Goal: Transaction & Acquisition: Purchase product/service

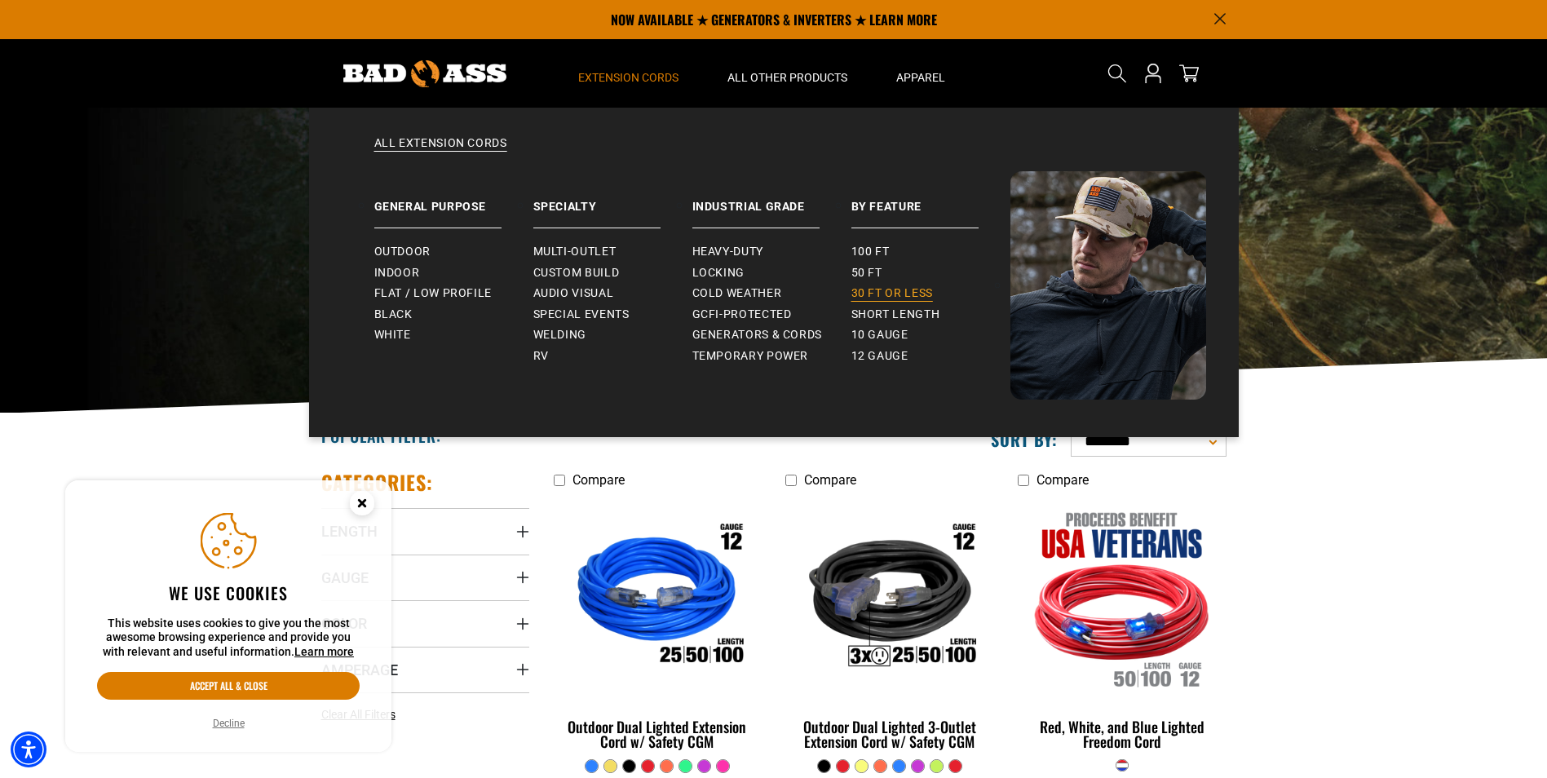
click at [877, 290] on span "30 ft or less" at bounding box center [892, 293] width 82 height 15
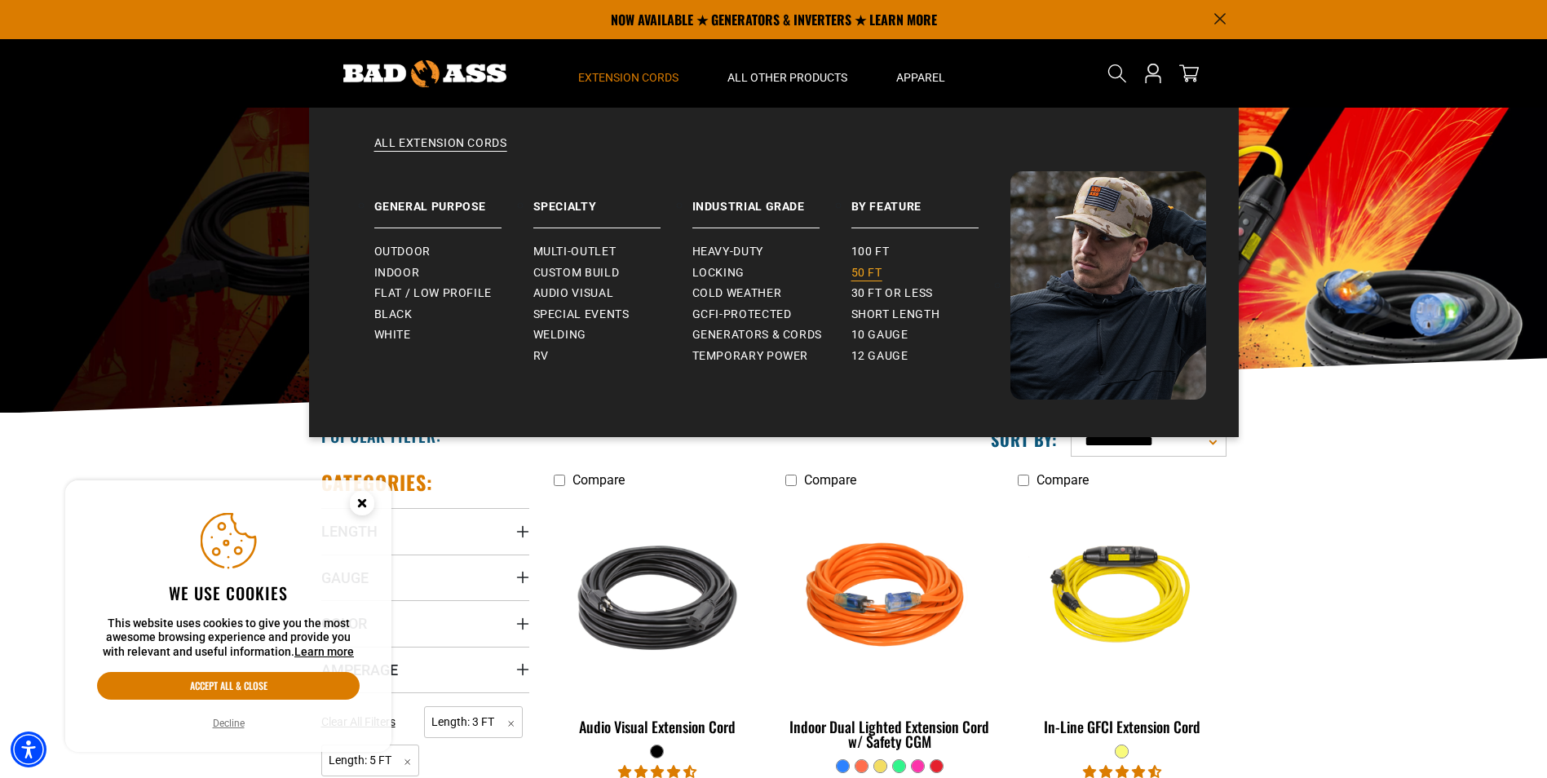
click at [867, 266] on span "50 ft" at bounding box center [866, 273] width 31 height 15
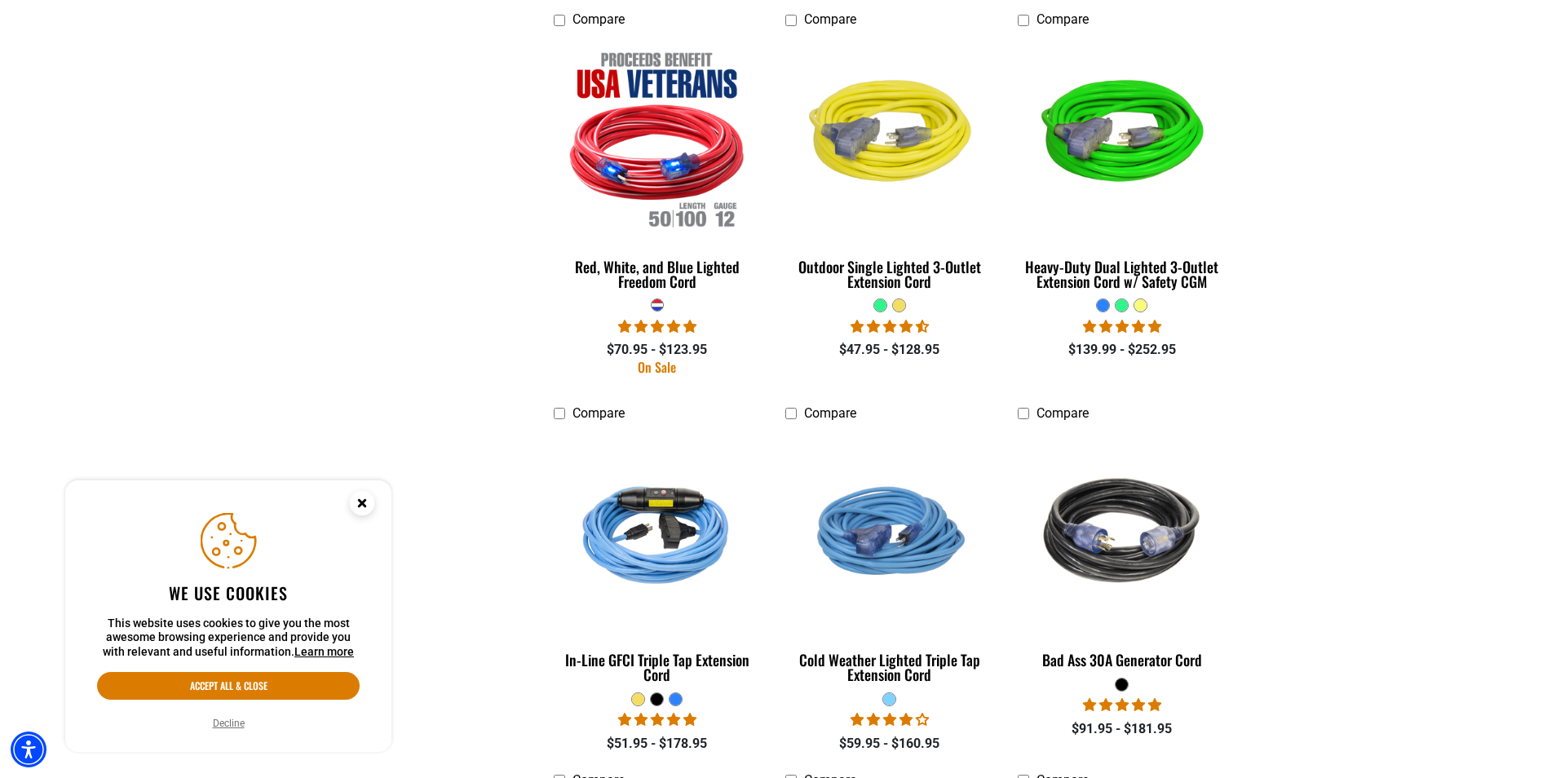
scroll to position [2120, 0]
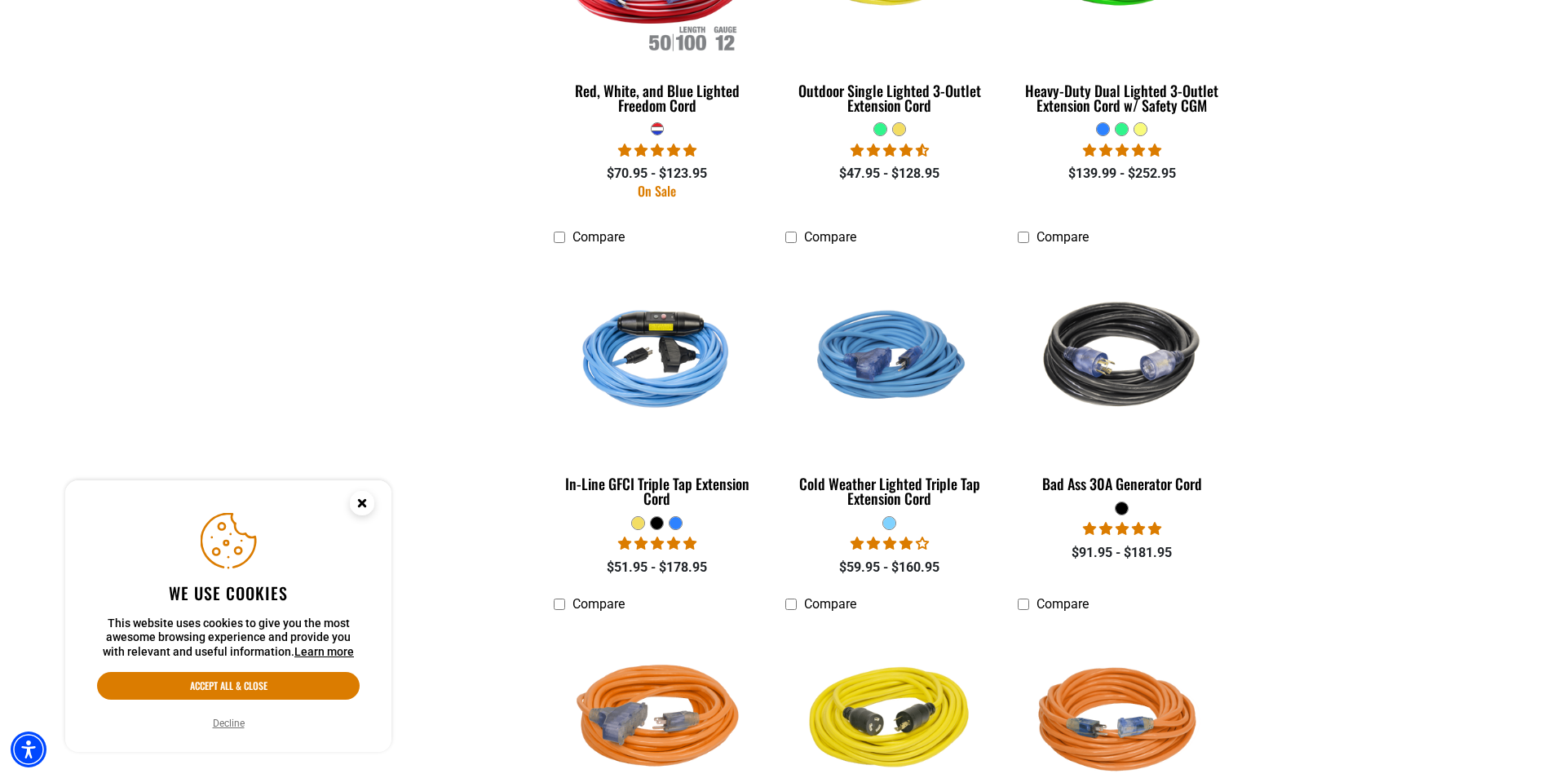
click at [350, 488] on icon "Close this option" at bounding box center [362, 505] width 49 height 49
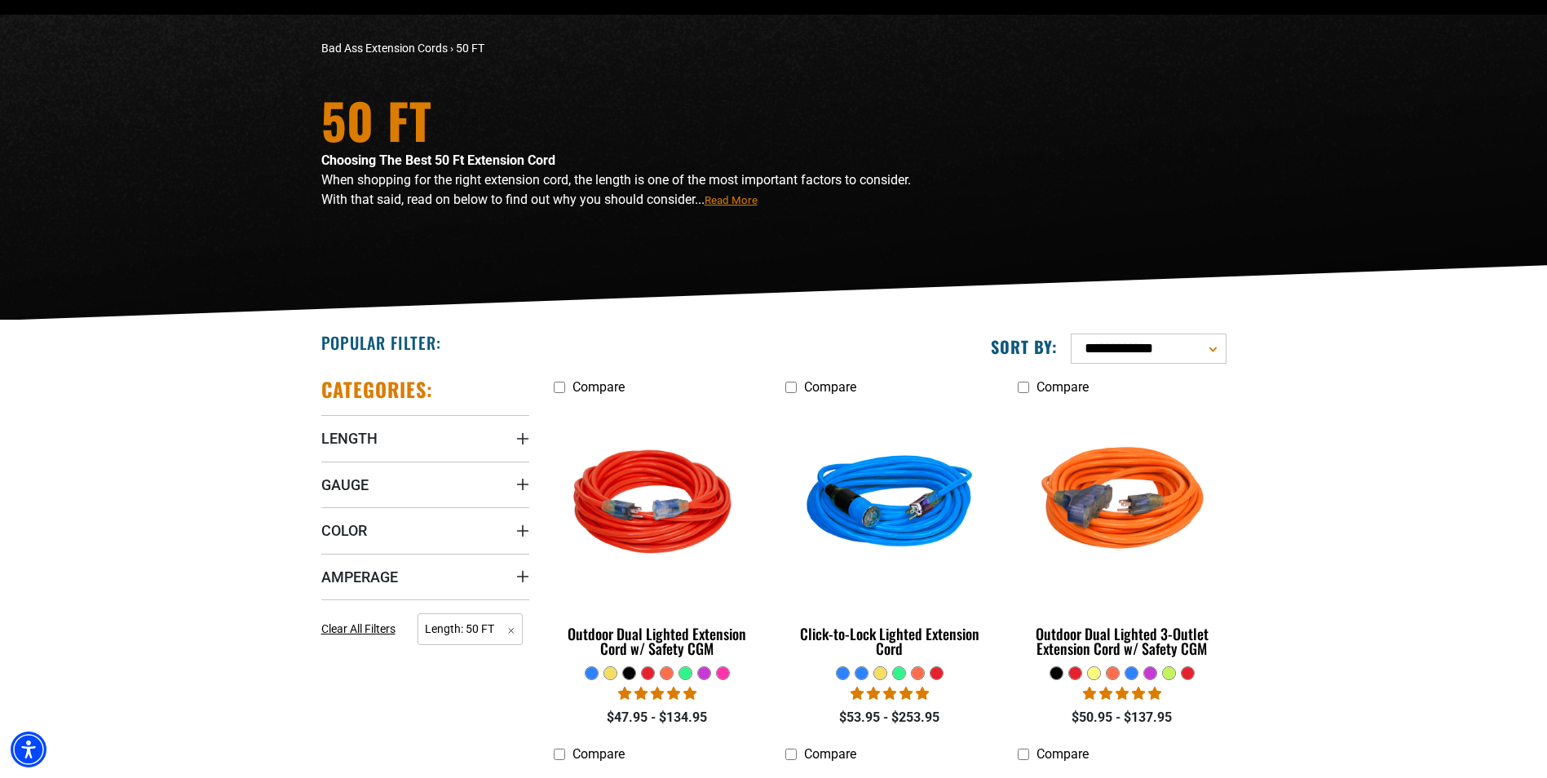
scroll to position [0, 0]
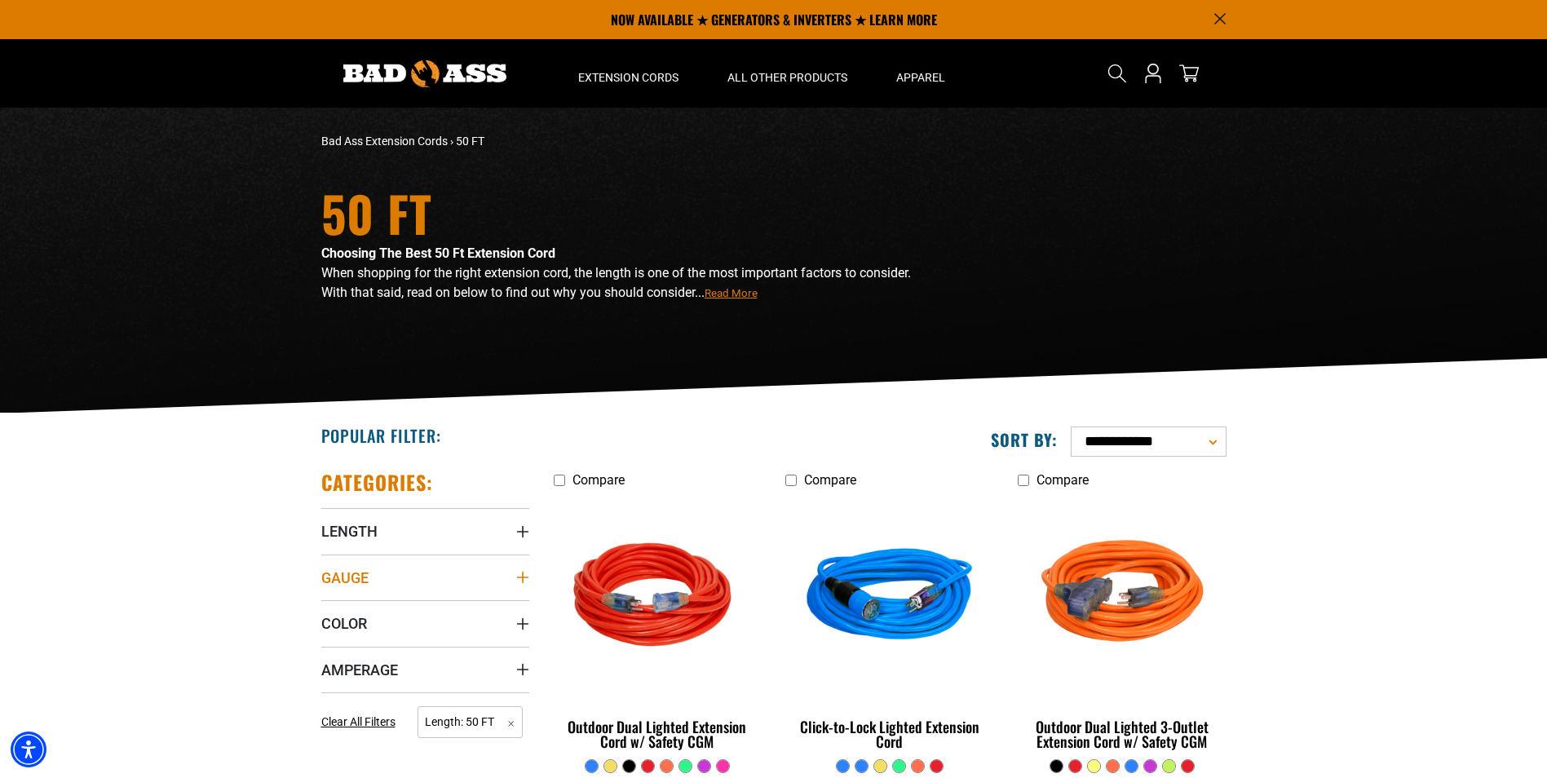
click at [455, 578] on summary "Gauge" at bounding box center [425, 577] width 208 height 46
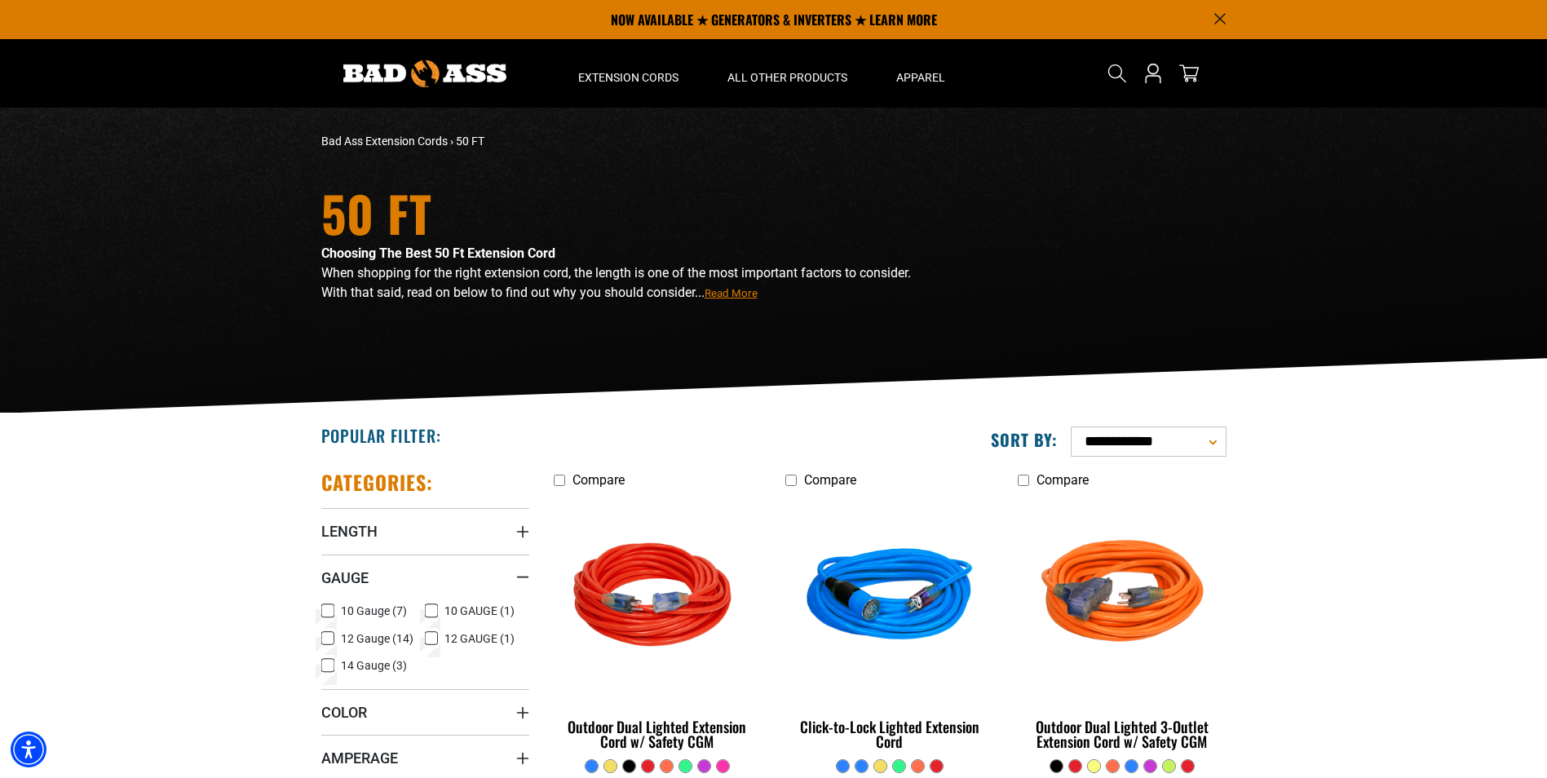
click at [344, 615] on span "10 Gauge (7)" at bounding box center [374, 610] width 66 height 11
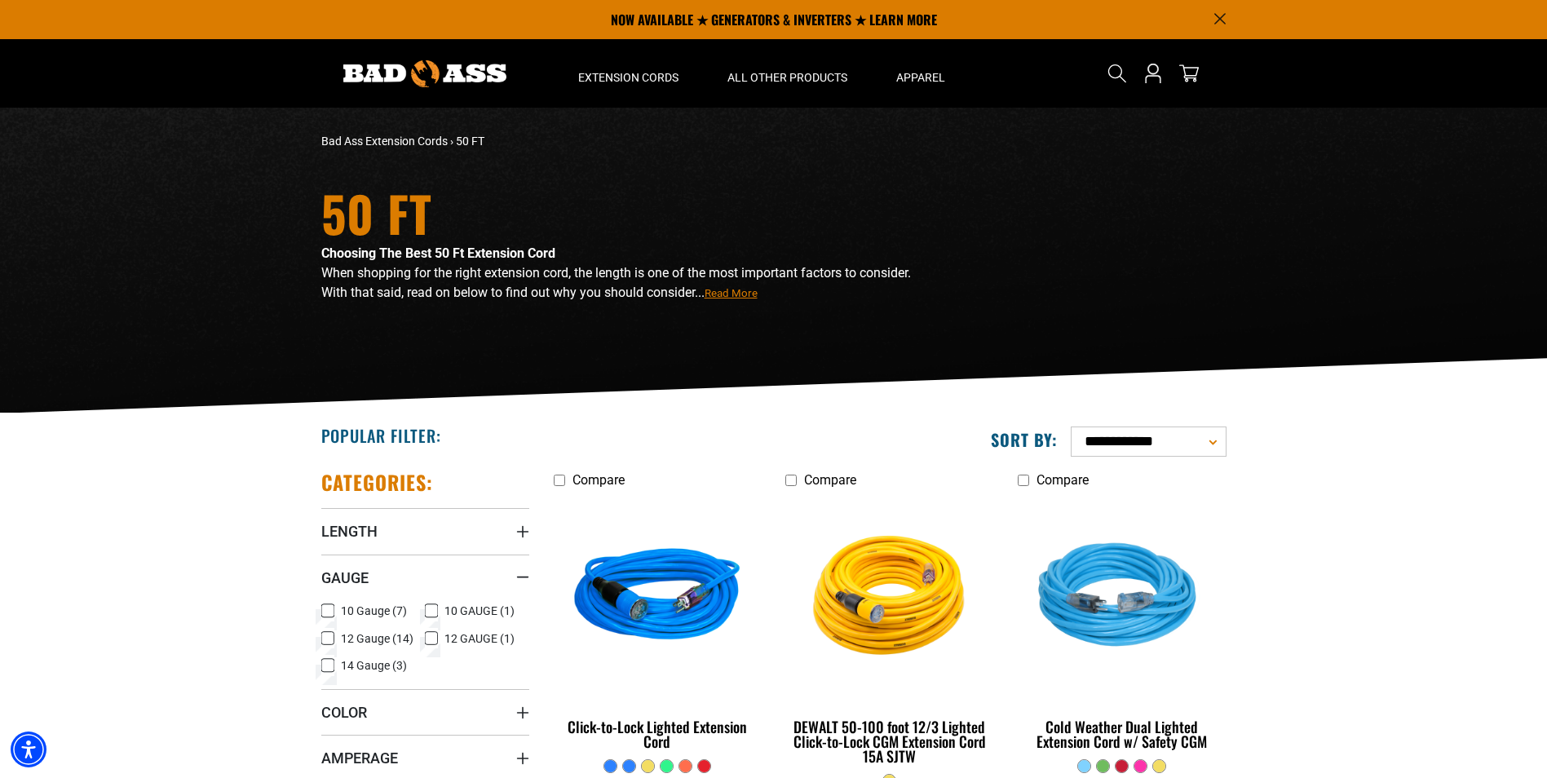
scroll to position [326, 0]
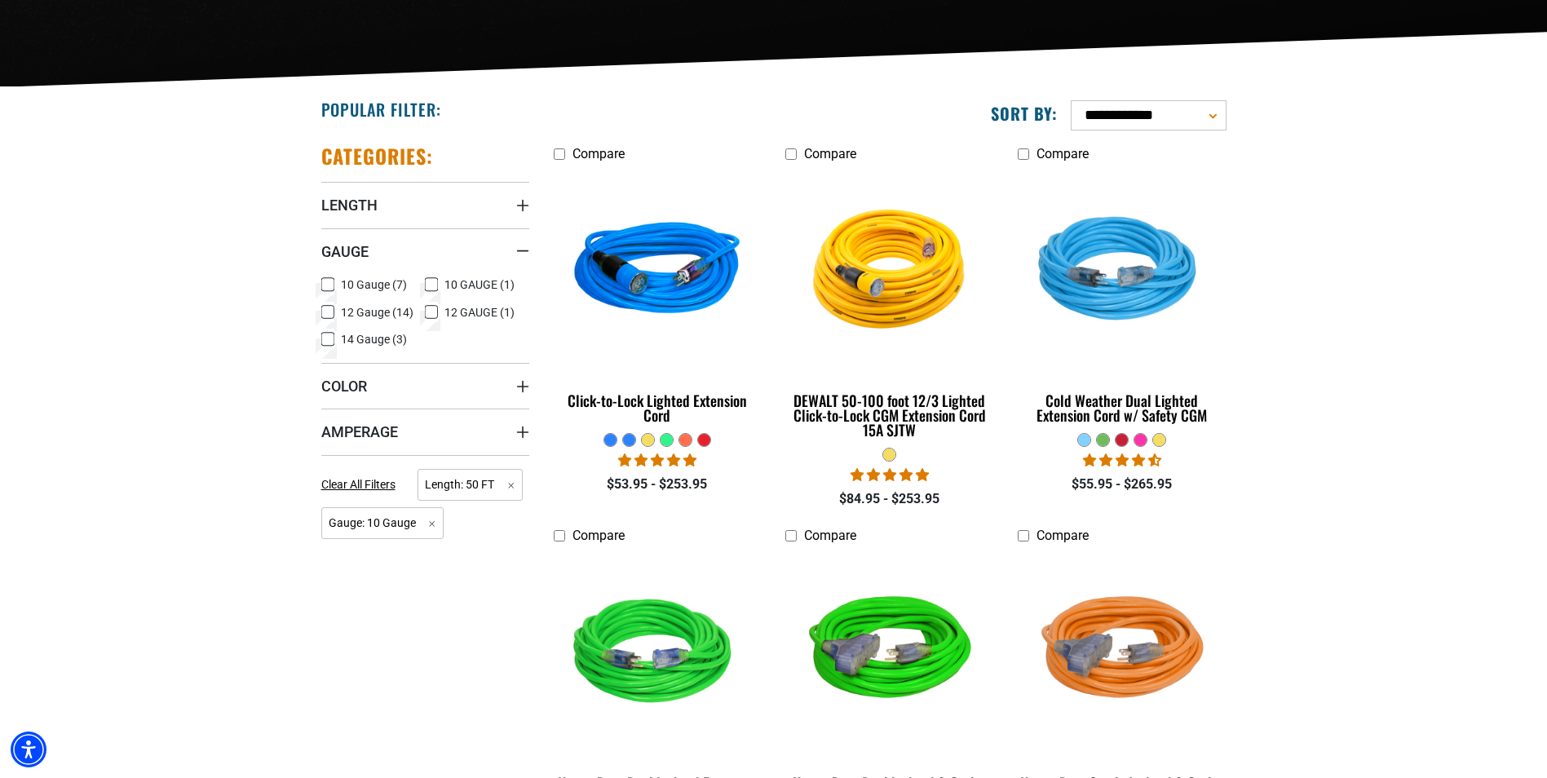
click at [174, 351] on section "**********" at bounding box center [773, 673] width 1547 height 1172
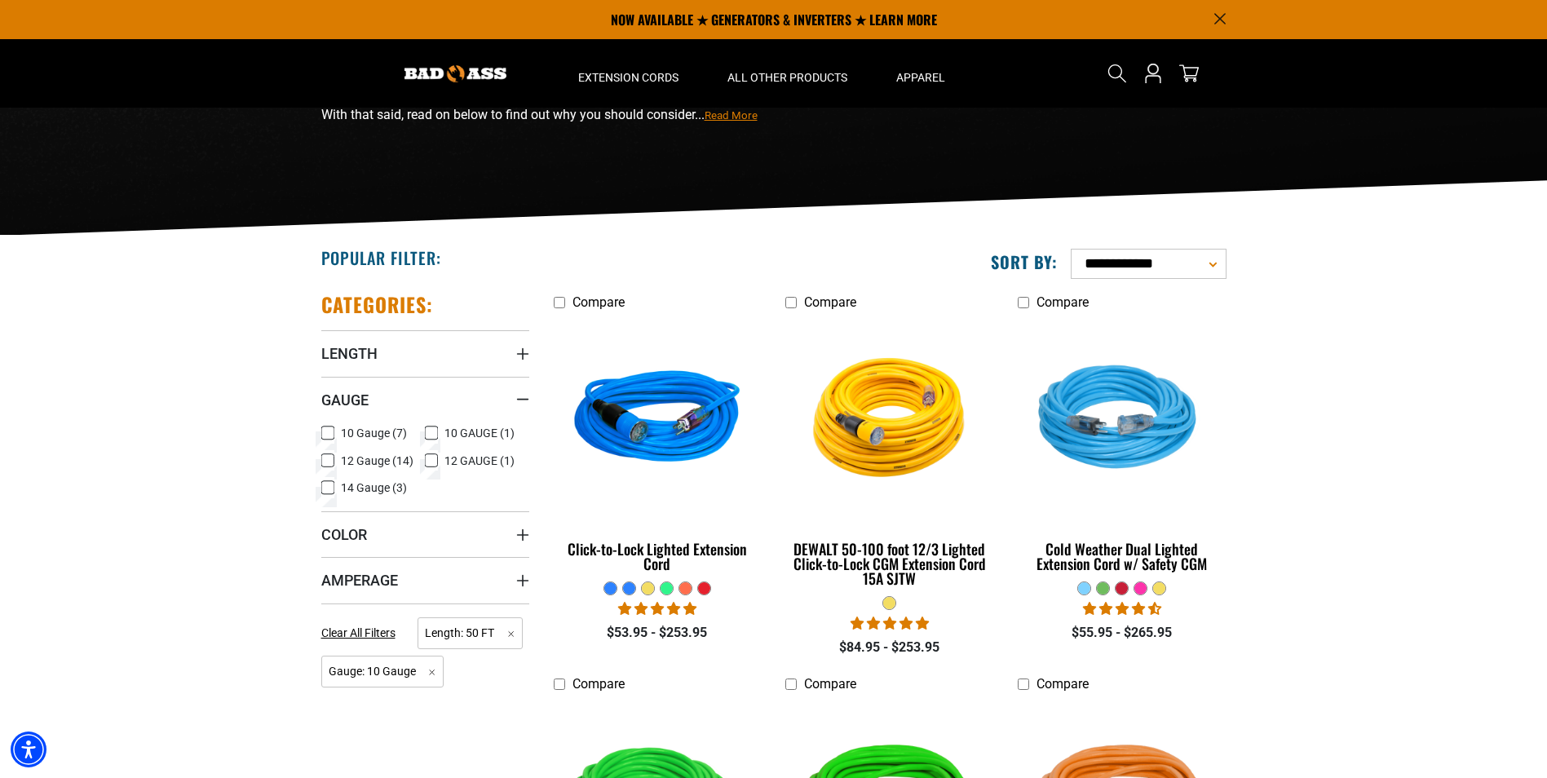
scroll to position [163, 0]
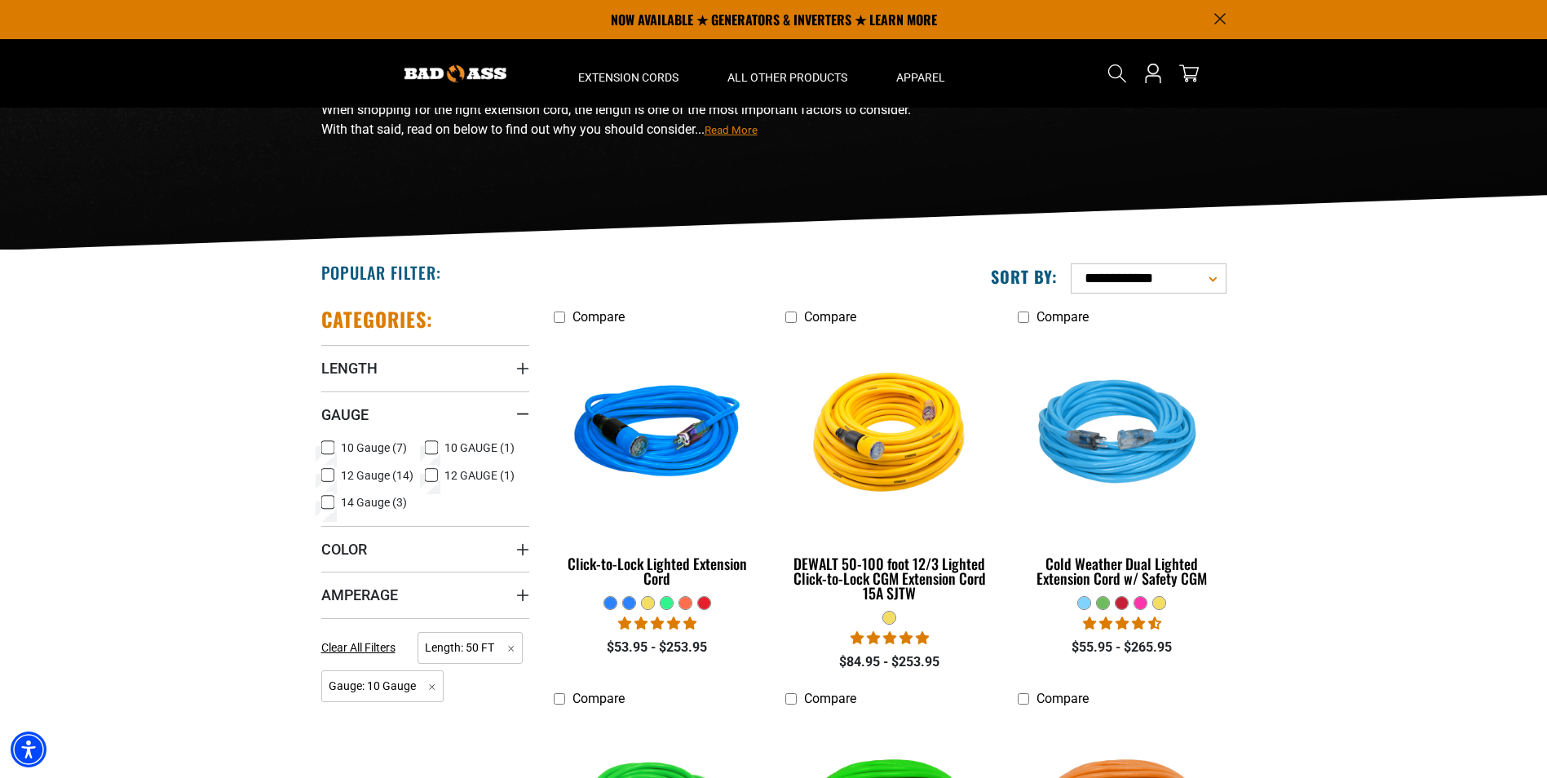
click at [1348, 245] on div "50 FT Choosing The Best 50 Ft Extension Cord When shopping for the right extens…" at bounding box center [773, 98] width 1547 height 306
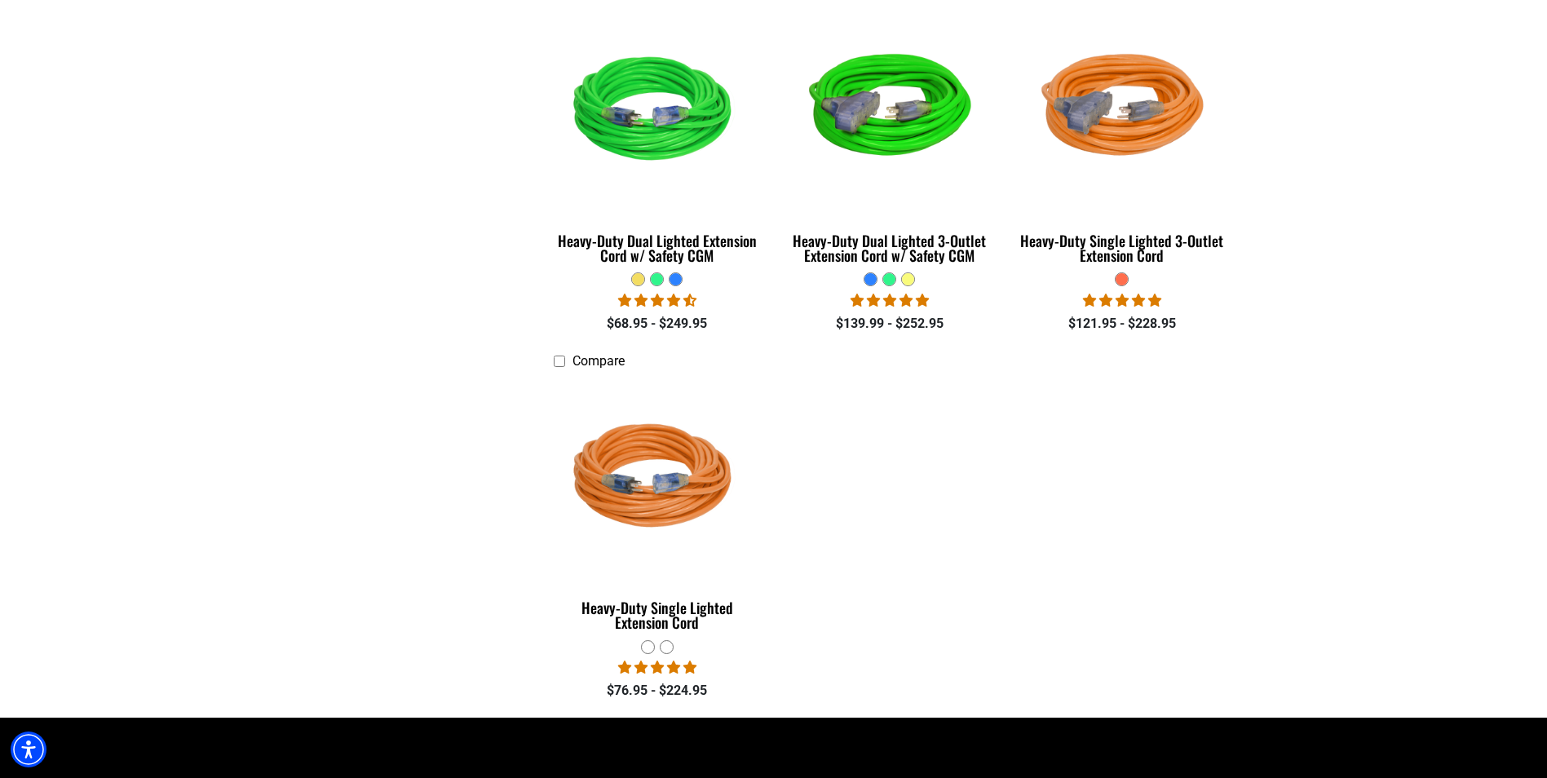
scroll to position [1060, 0]
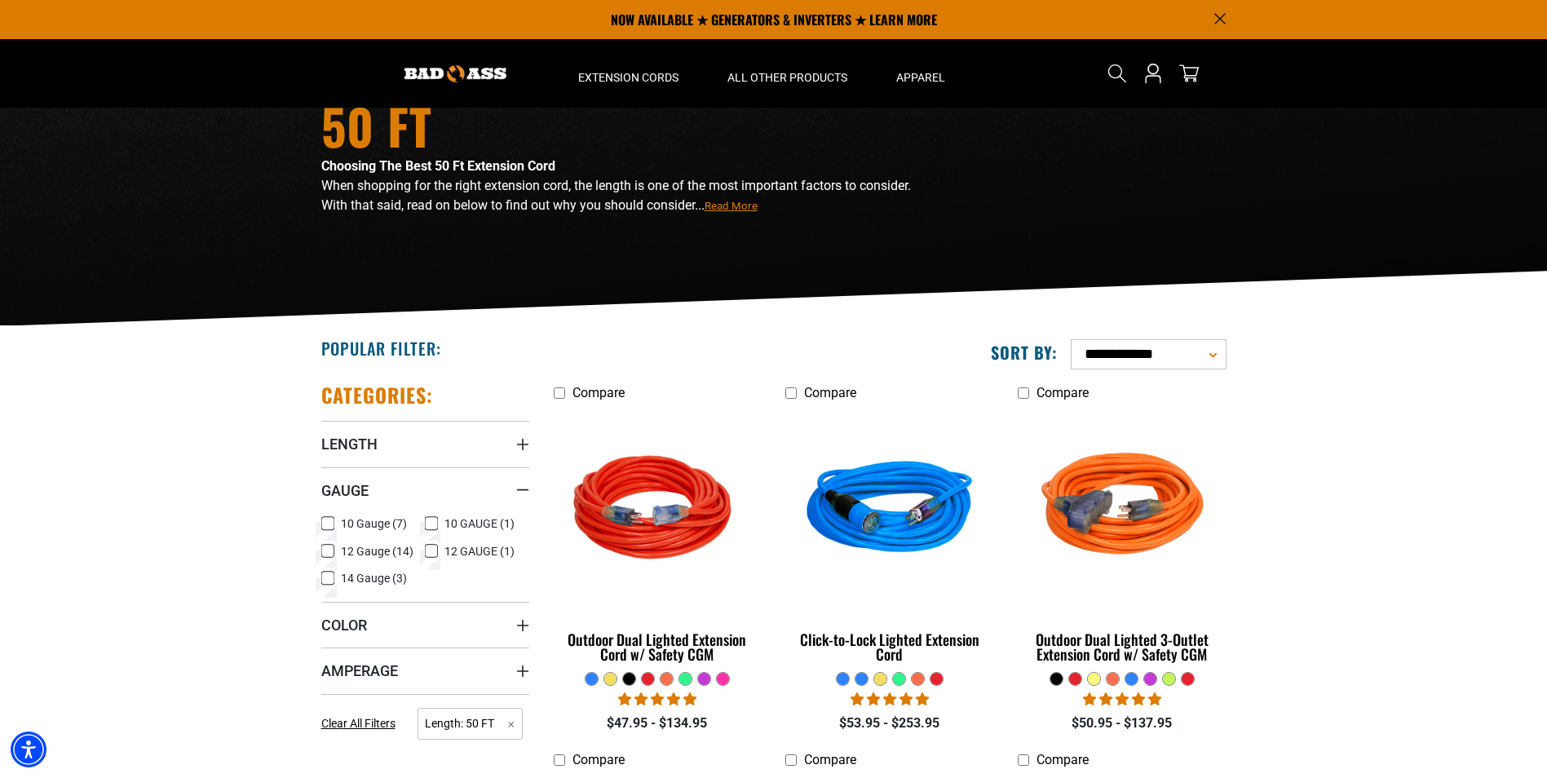
scroll to position [82, 0]
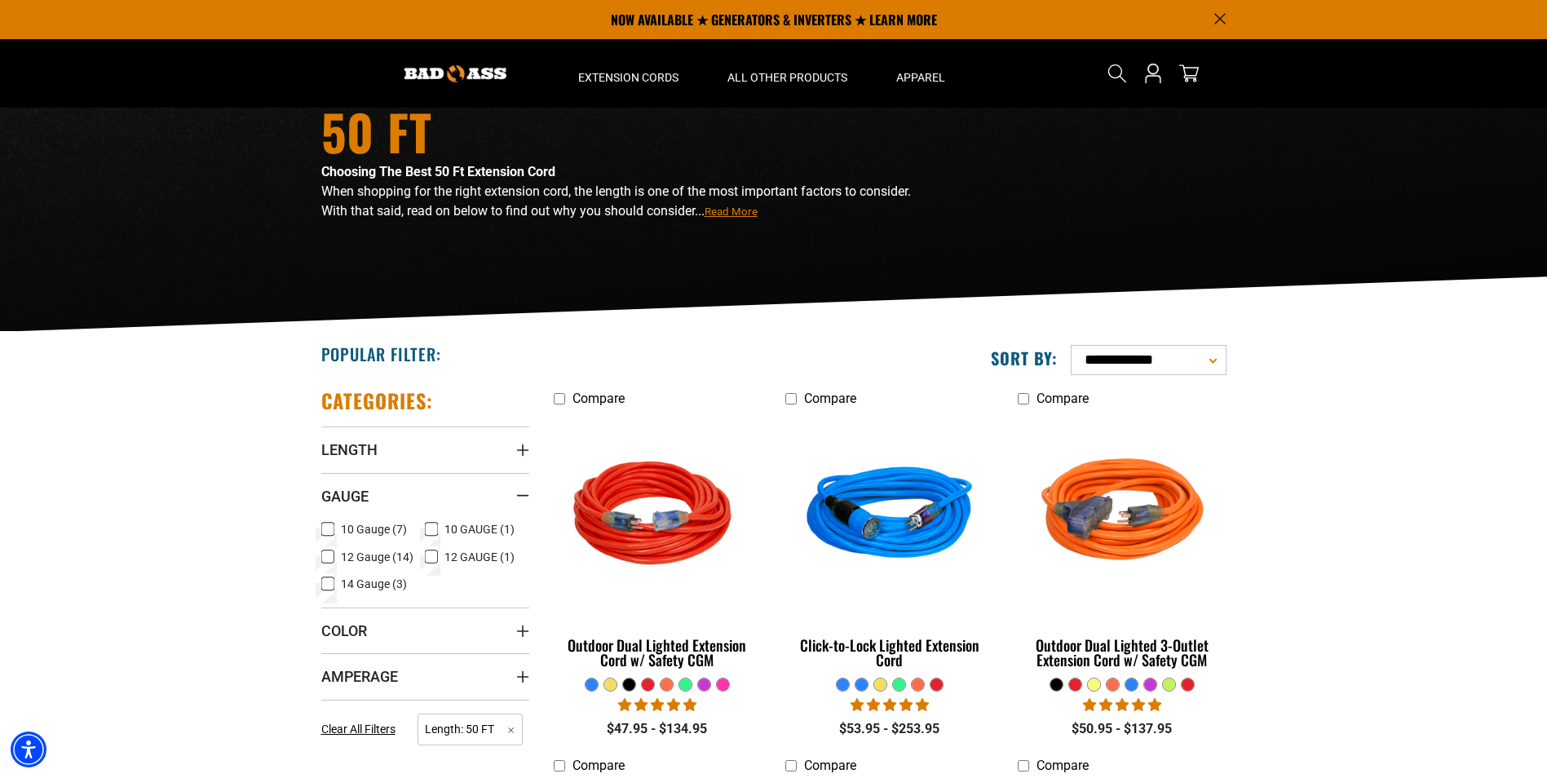
click at [454, 554] on span "12 GAUGE (1)" at bounding box center [479, 556] width 70 height 11
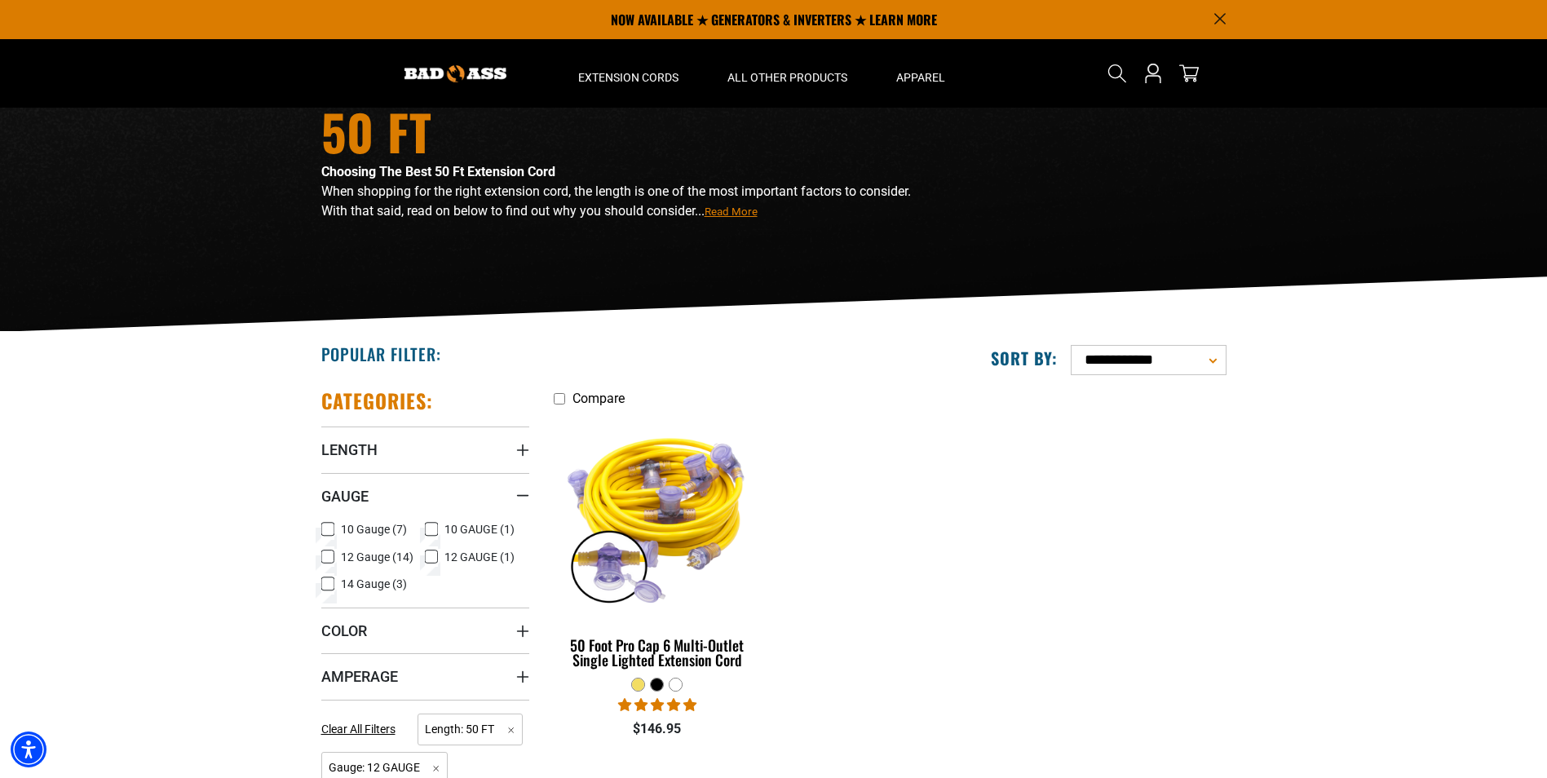
click at [454, 554] on span "12 GAUGE (1)" at bounding box center [479, 556] width 70 height 11
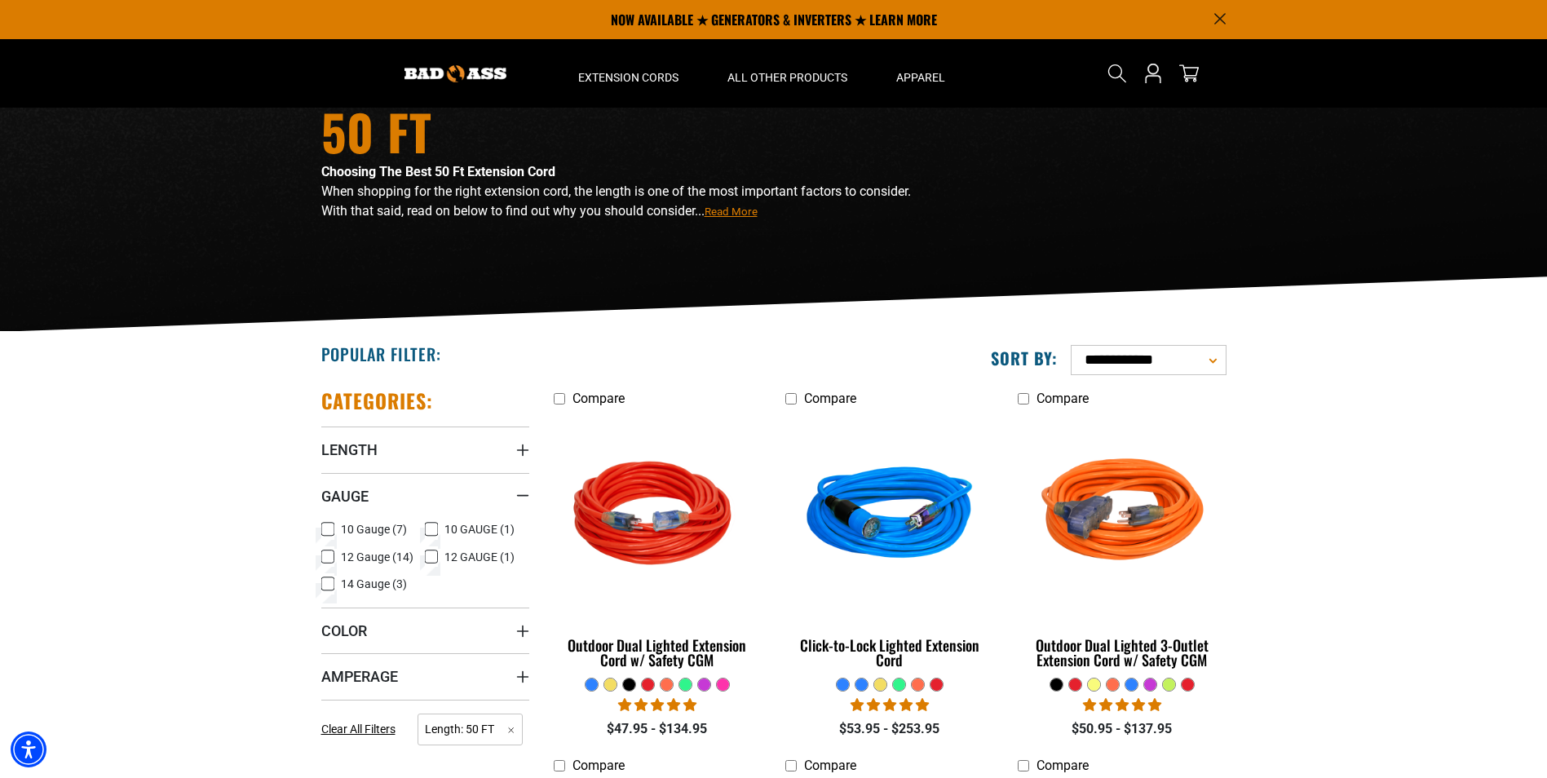
click at [387, 589] on span "14 Gauge (3)" at bounding box center [374, 583] width 66 height 11
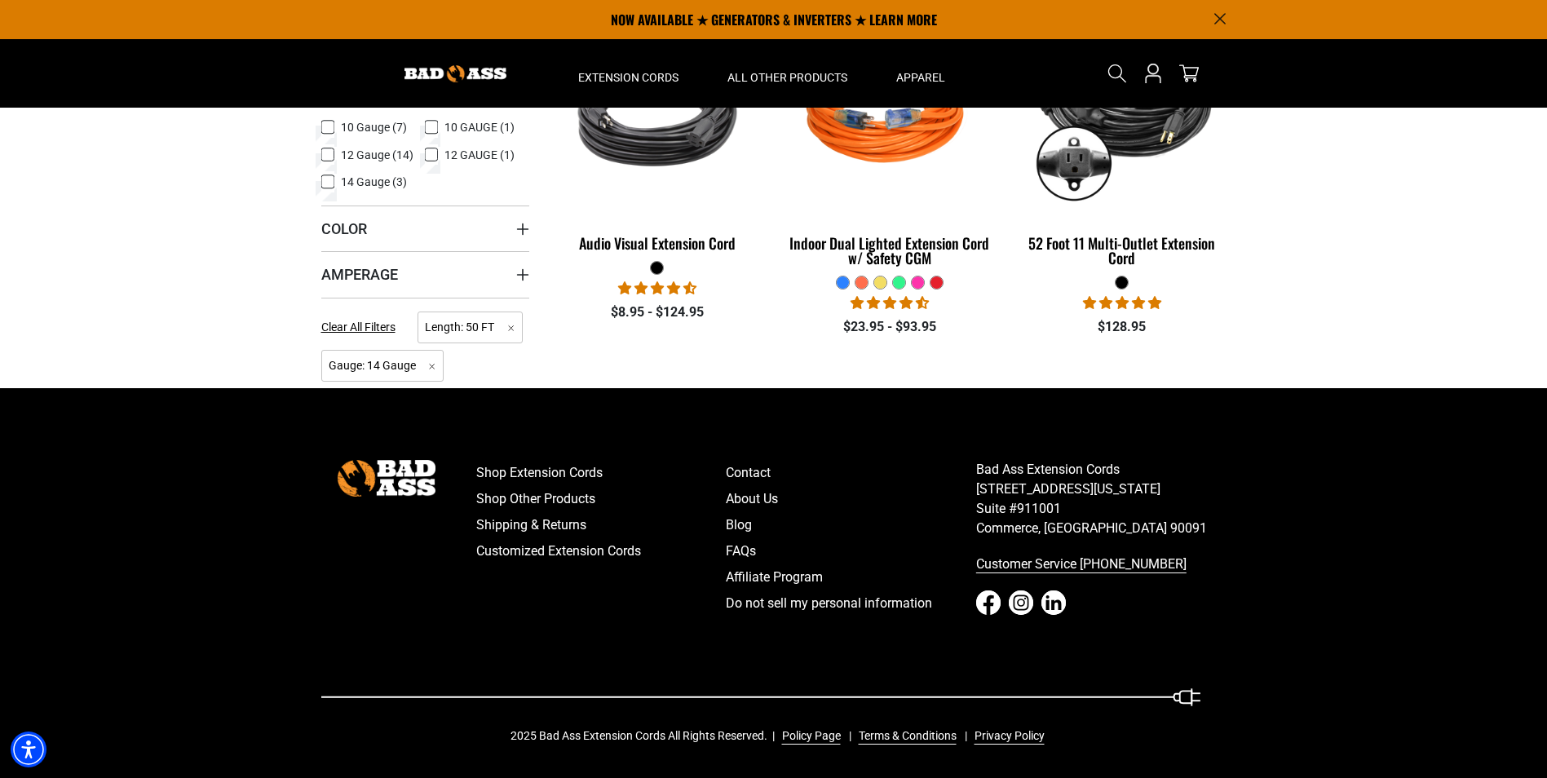
scroll to position [76, 0]
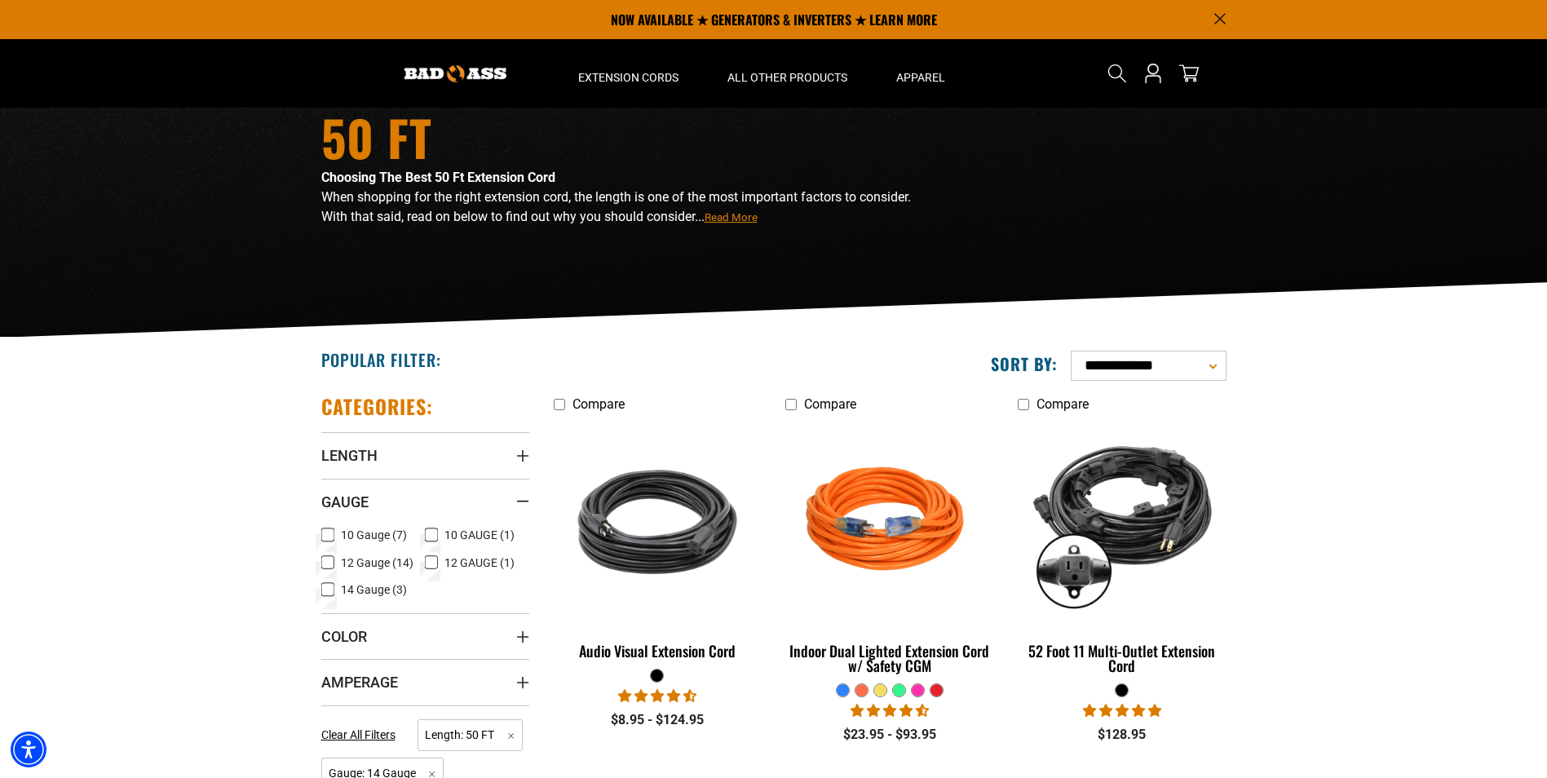
click at [366, 584] on span "14 Gauge (3)" at bounding box center [374, 589] width 66 height 11
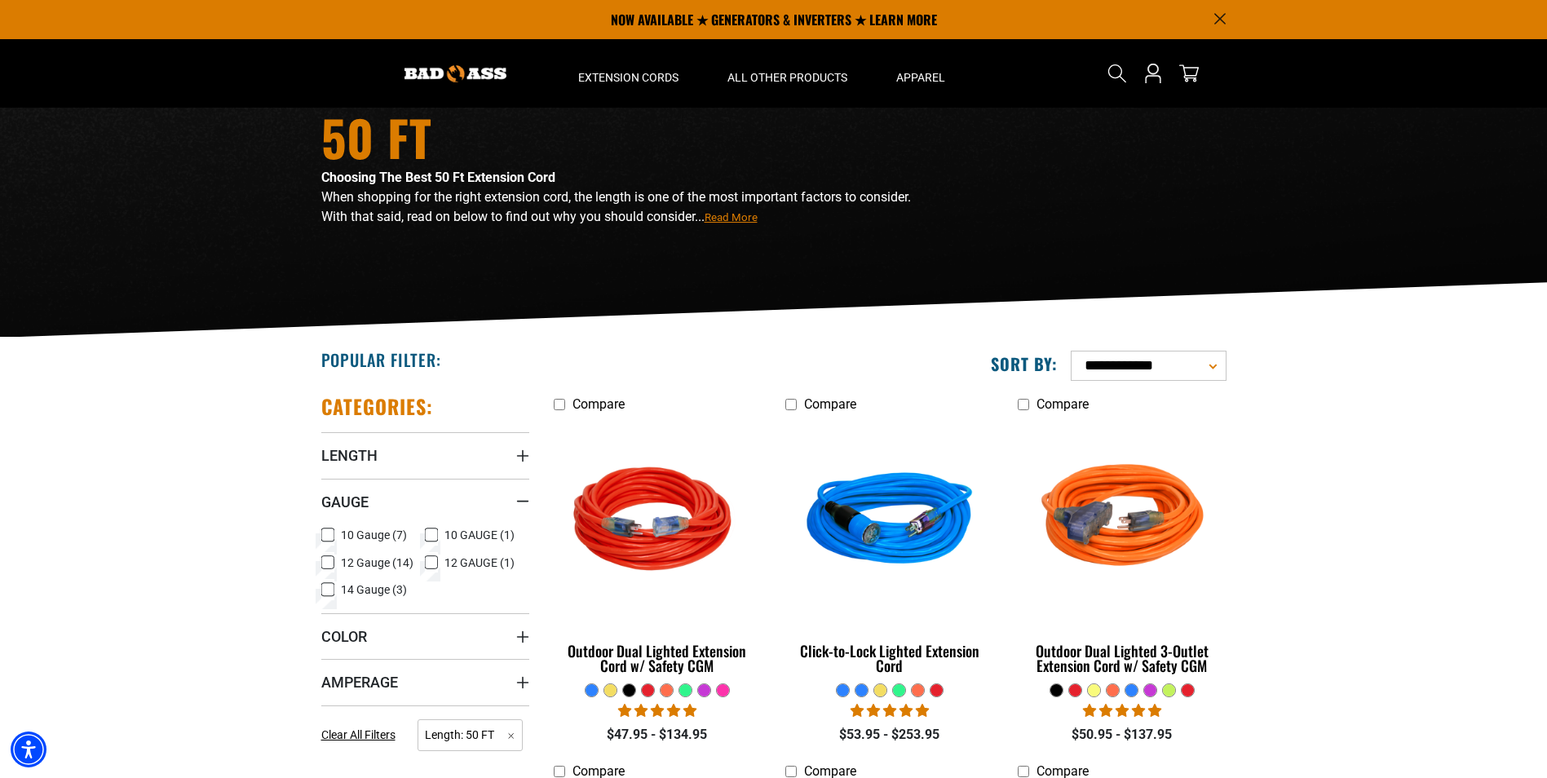
click at [452, 536] on span "10 GAUGE (1)" at bounding box center [479, 534] width 70 height 11
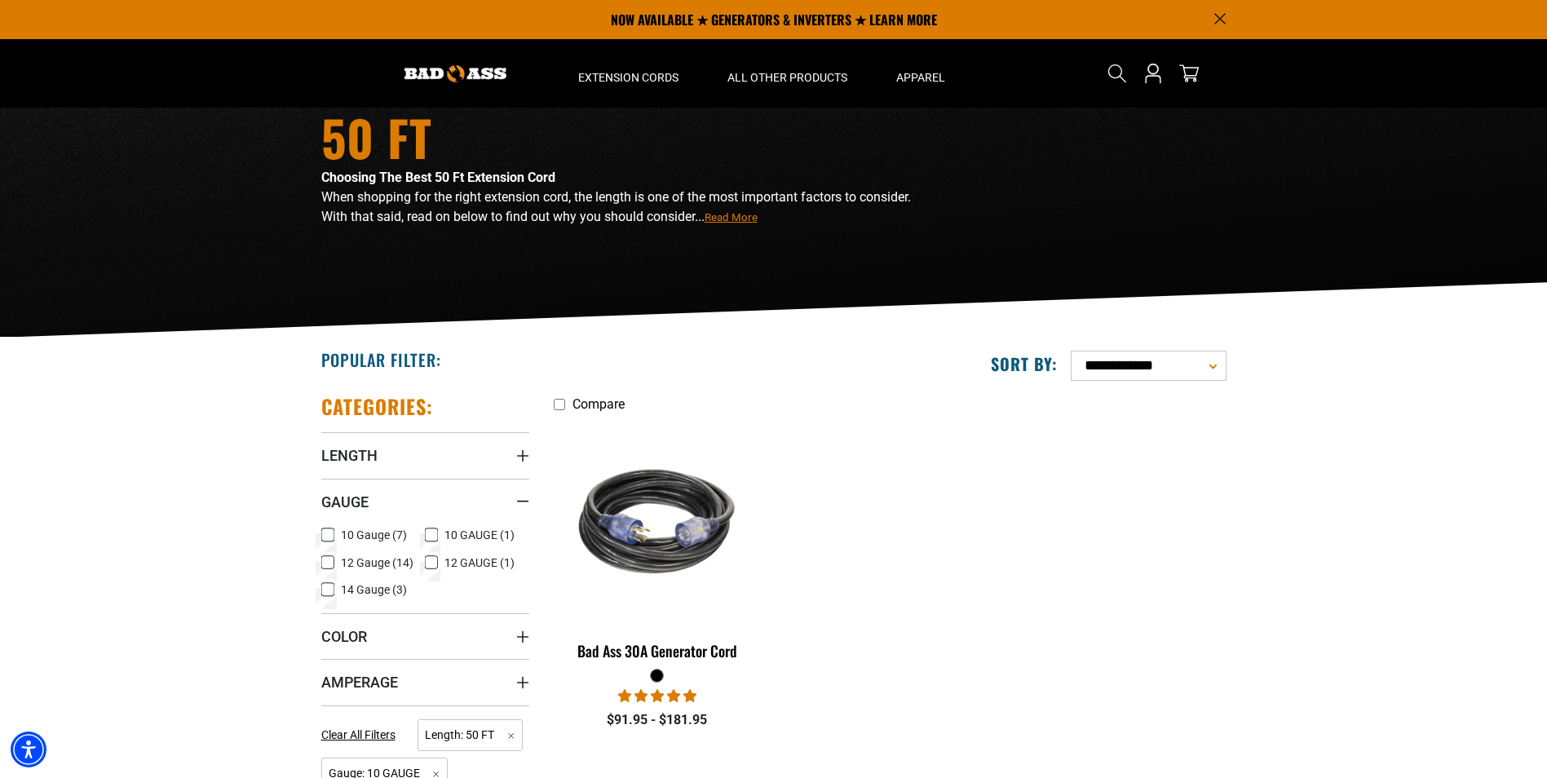
click at [452, 536] on span "10 GAUGE (1)" at bounding box center [479, 534] width 70 height 11
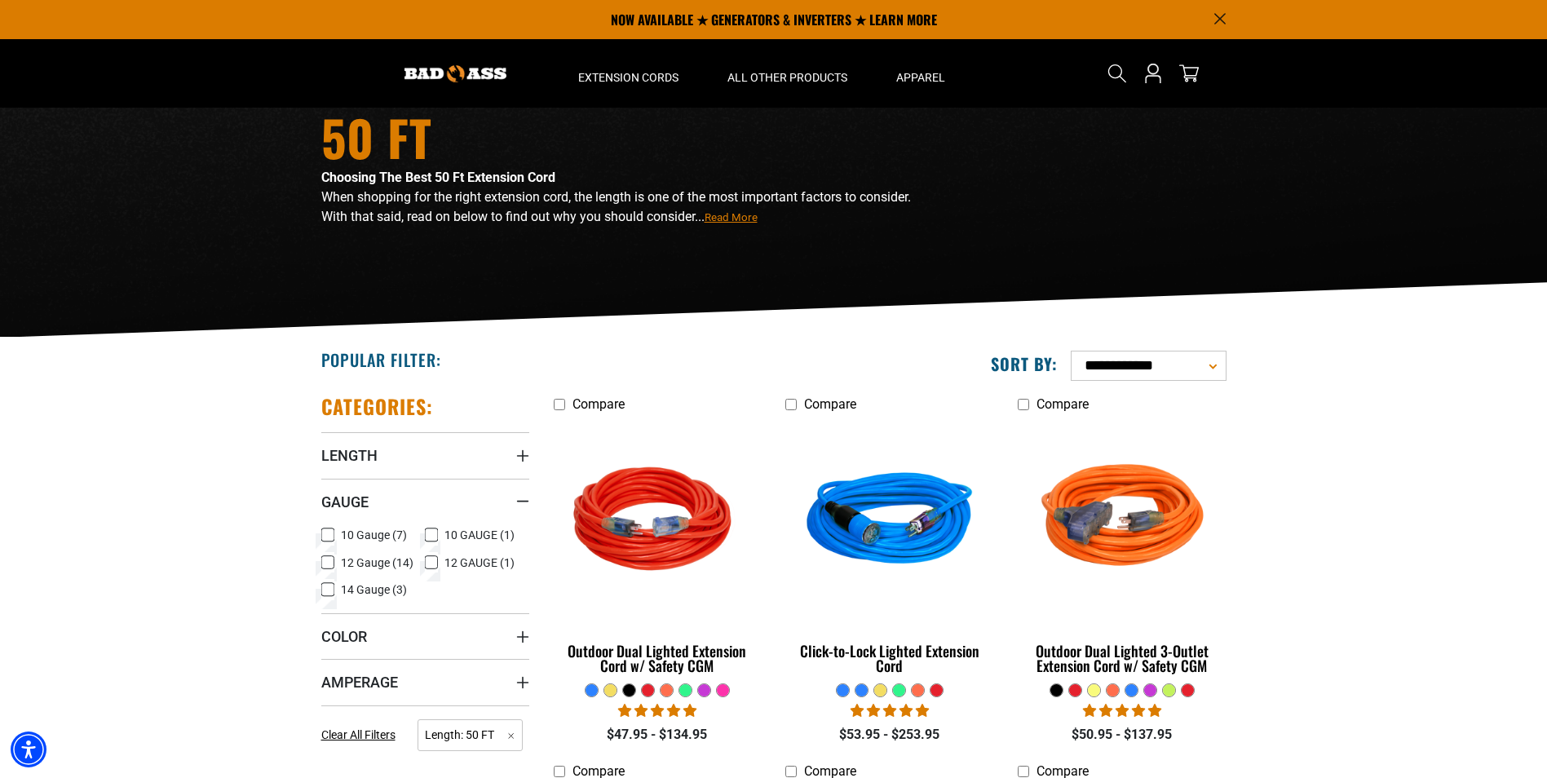
click at [388, 558] on span "12 Gauge (14)" at bounding box center [377, 562] width 73 height 11
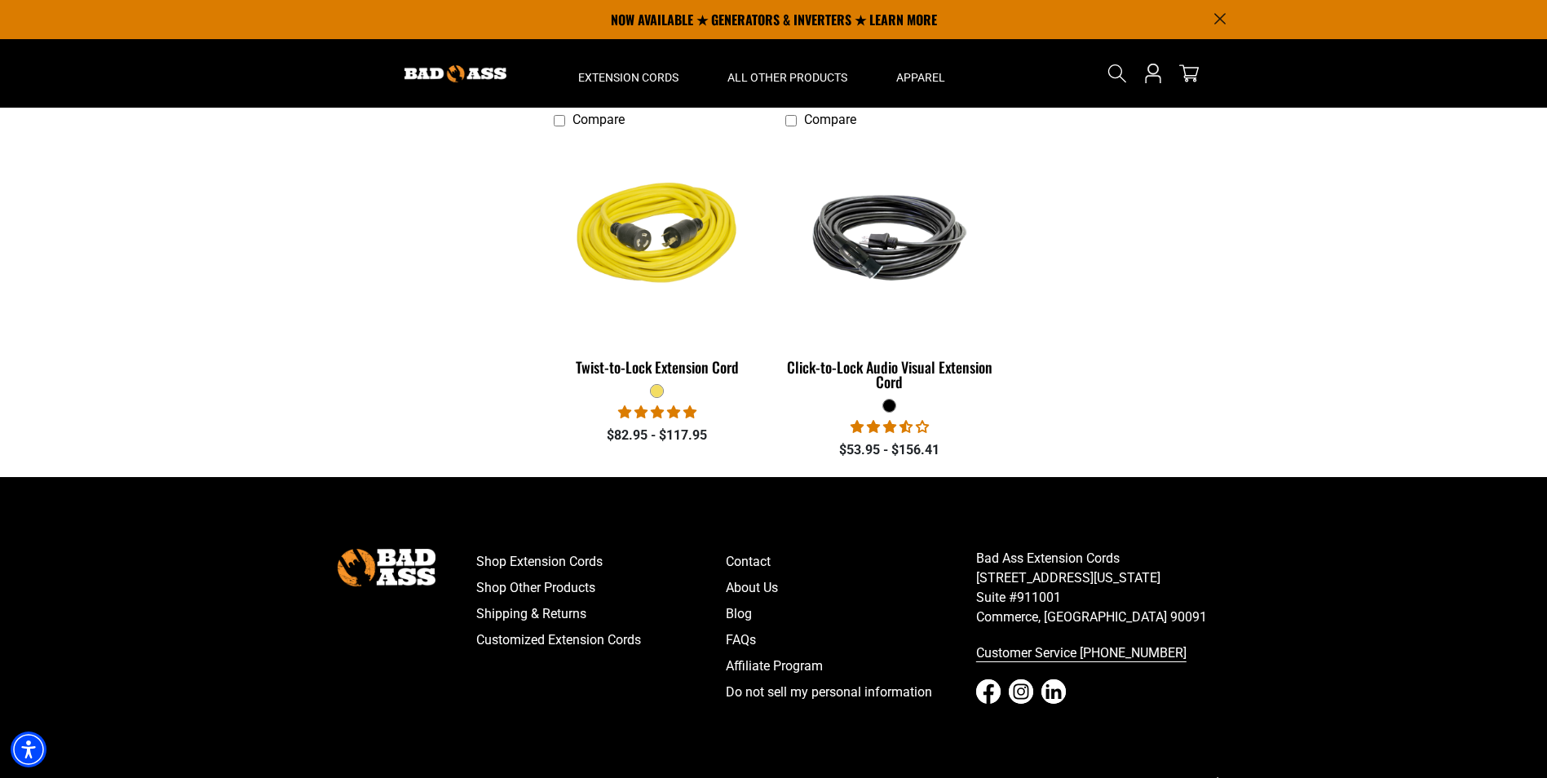
scroll to position [1136, 0]
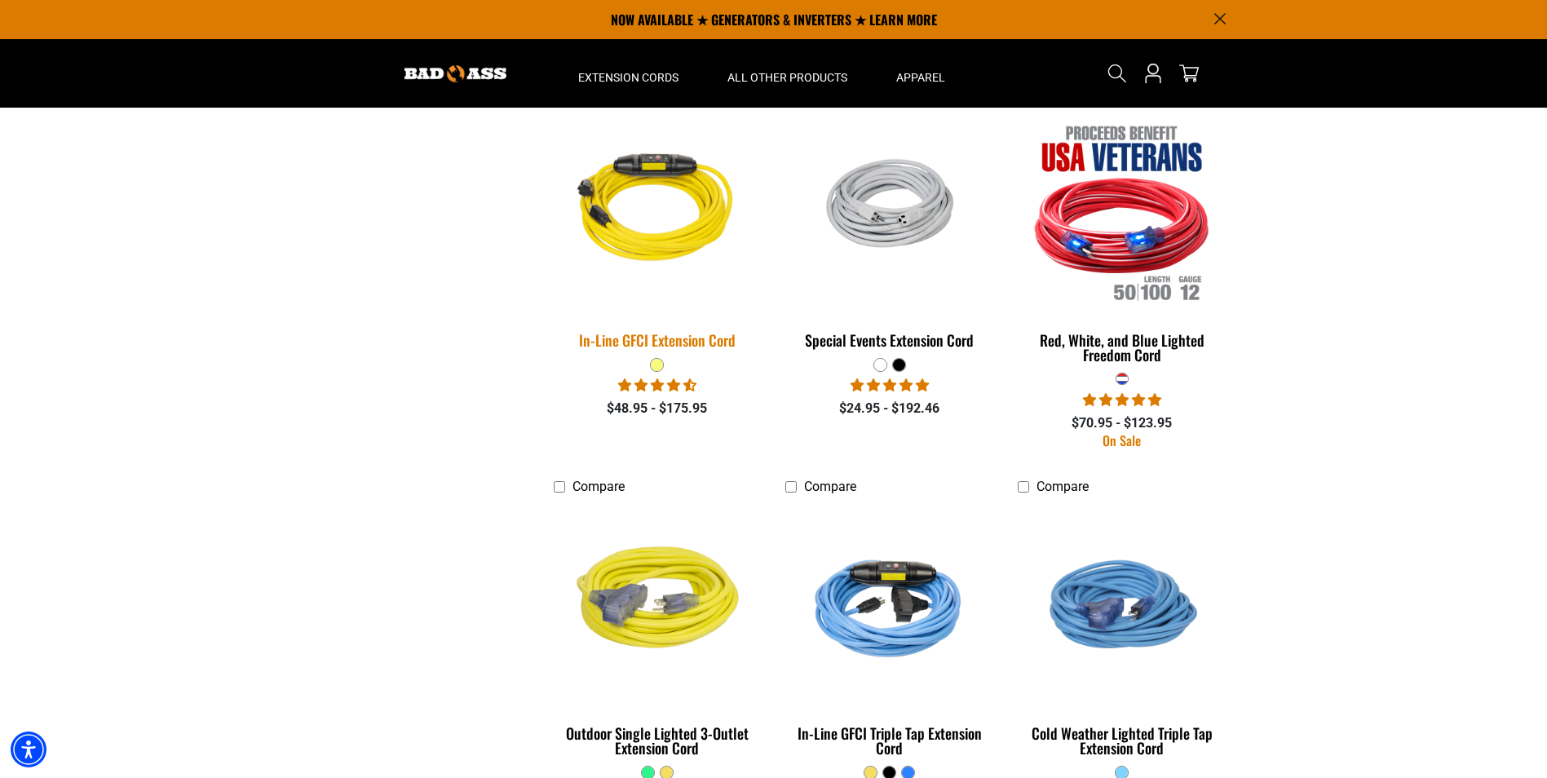
click at [651, 268] on img at bounding box center [657, 211] width 228 height 209
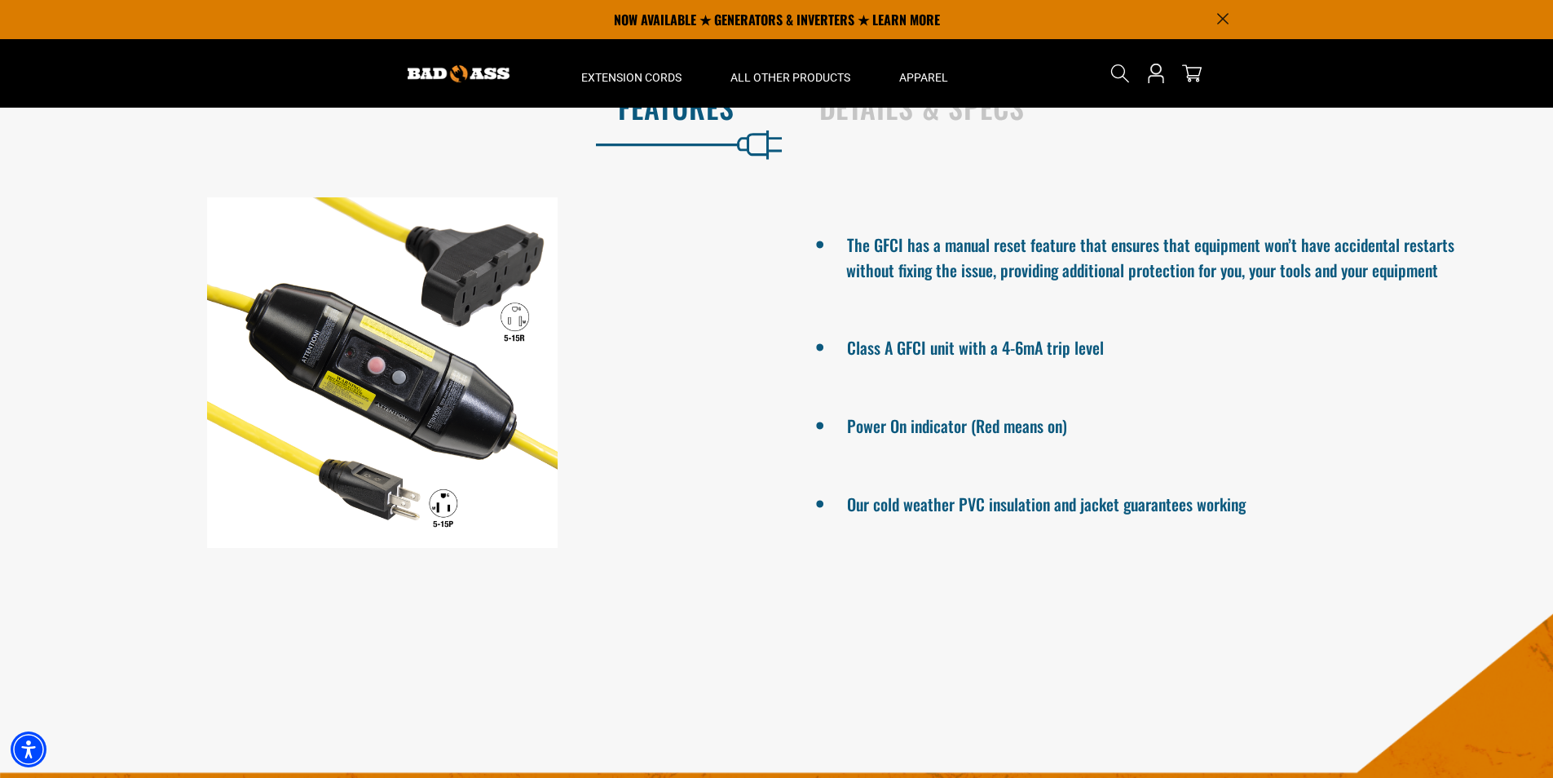
scroll to position [897, 0]
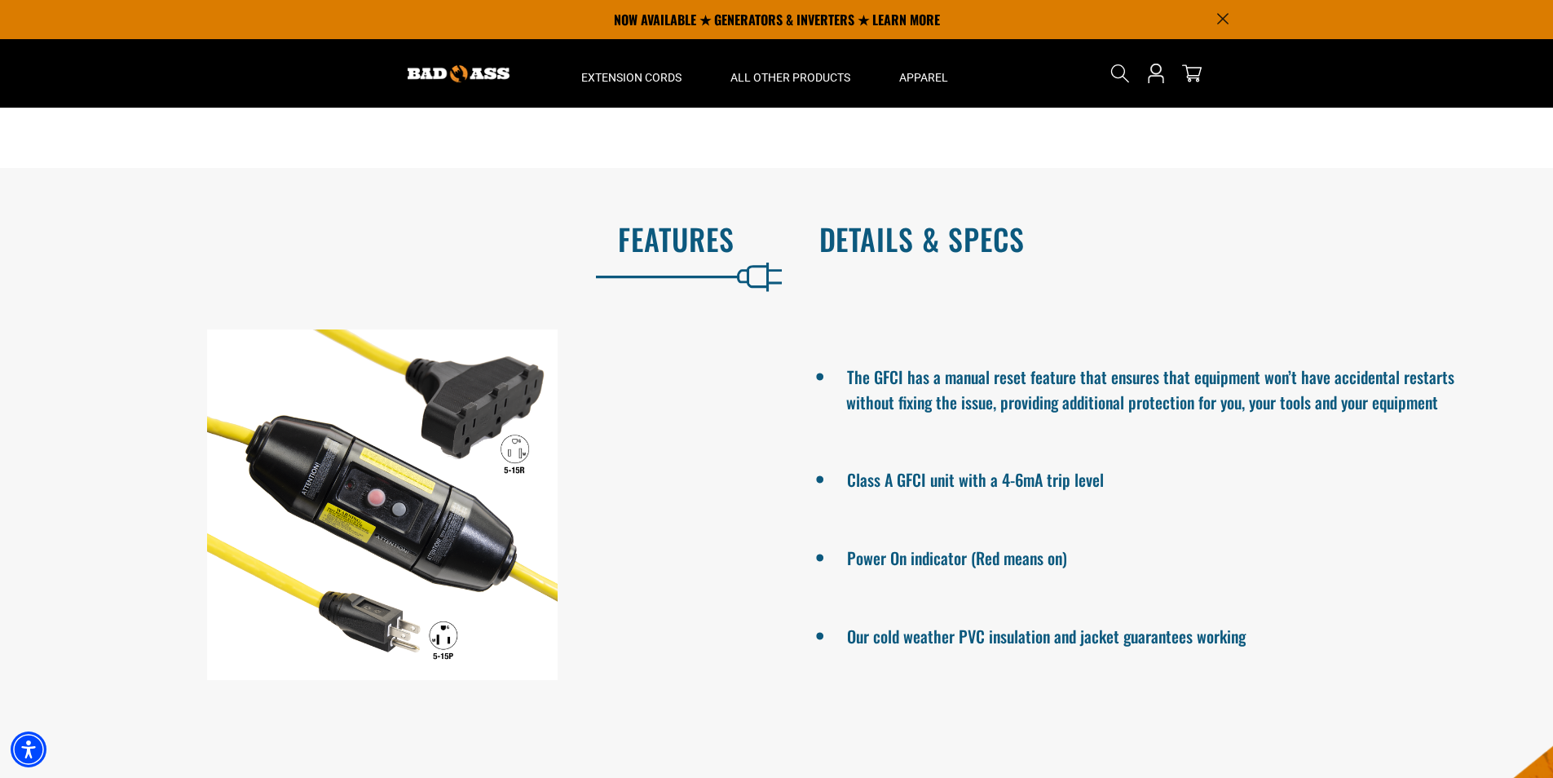
click at [917, 242] on h2 "Details & Specs" at bounding box center [1169, 239] width 700 height 34
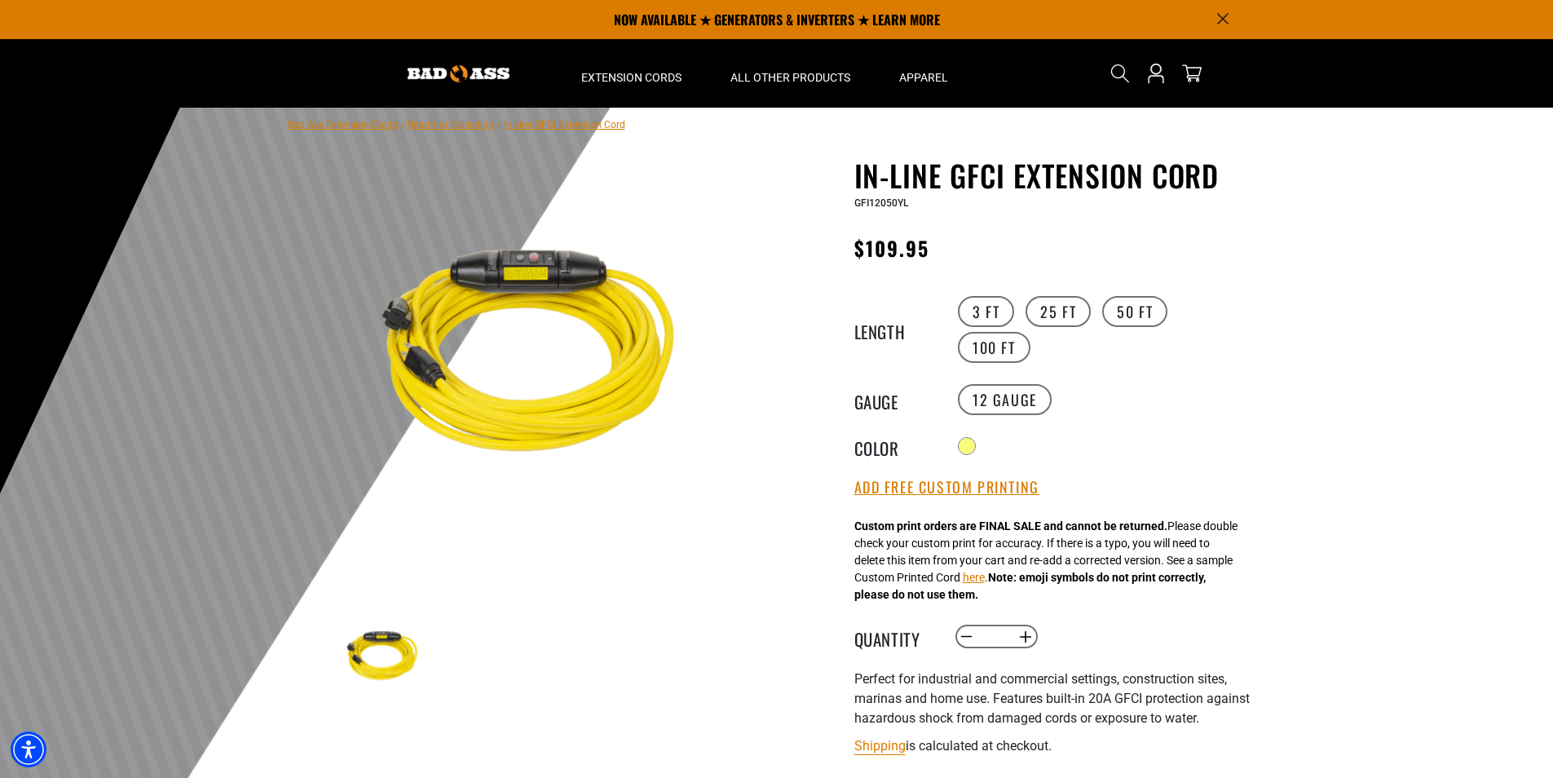
scroll to position [0, 0]
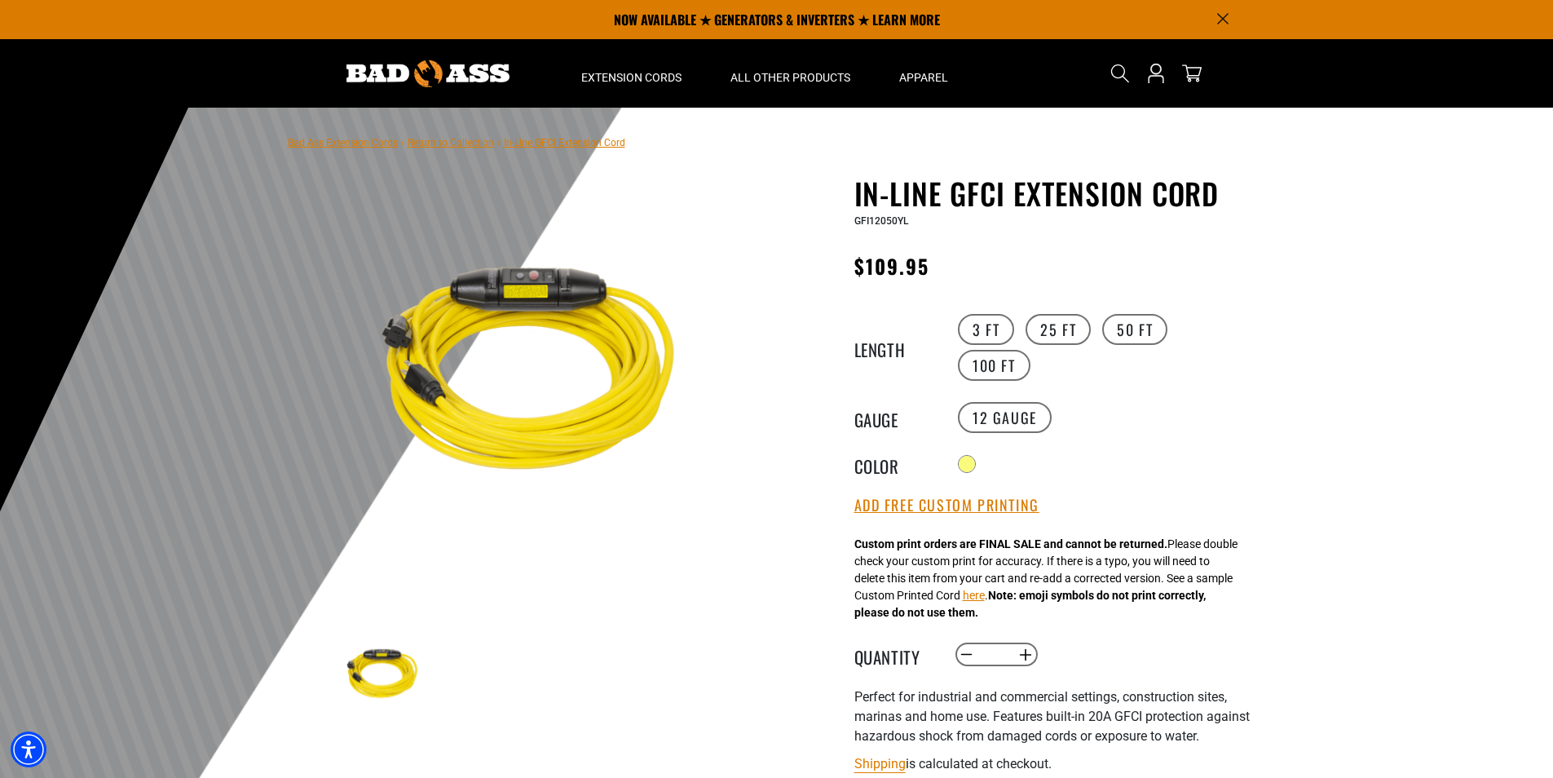
click at [541, 303] on img at bounding box center [532, 375] width 393 height 393
click at [541, 394] on img at bounding box center [532, 375] width 393 height 393
click at [863, 197] on h1 "In-Line GFCI Extension Cord" at bounding box center [1053, 193] width 399 height 34
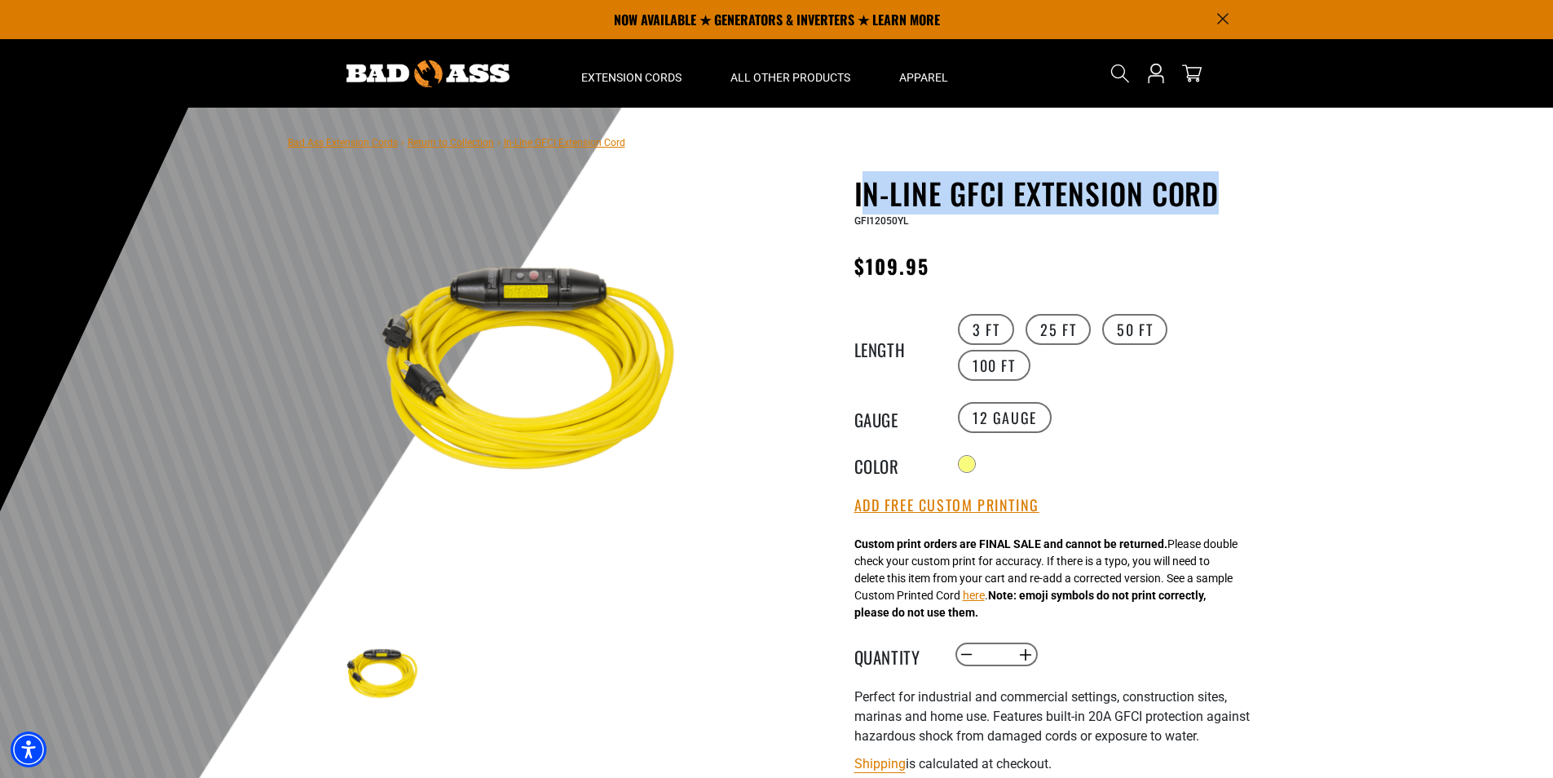
drag, startPoint x: 858, startPoint y: 197, endPoint x: 1220, endPoint y: 186, distance: 361.3
click at [1220, 186] on h1 "In-Line GFCI Extension Cord" at bounding box center [1053, 193] width 399 height 34
copy h1 "n-Line GFCI Extension Cord"
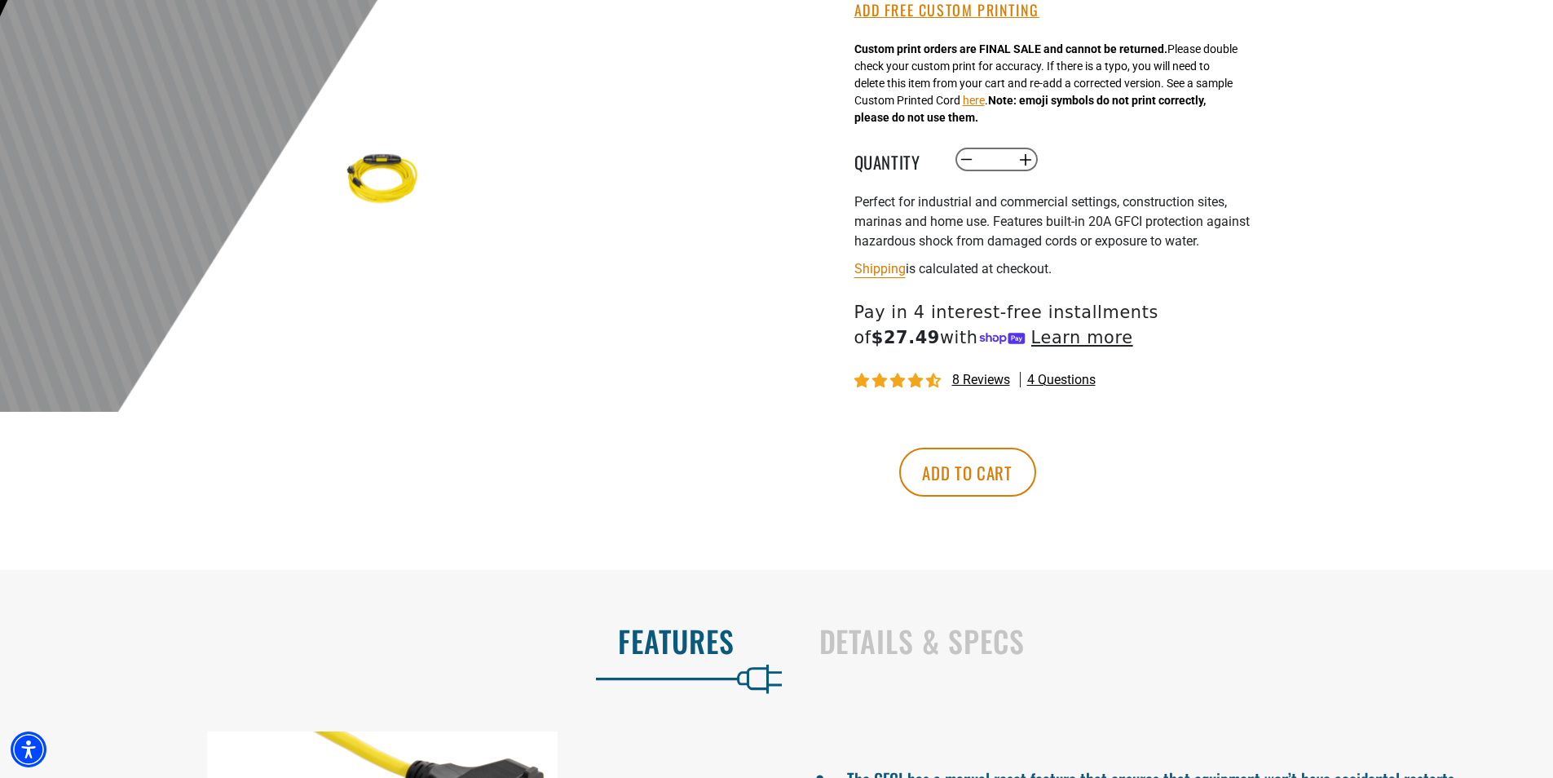
scroll to position [897, 0]
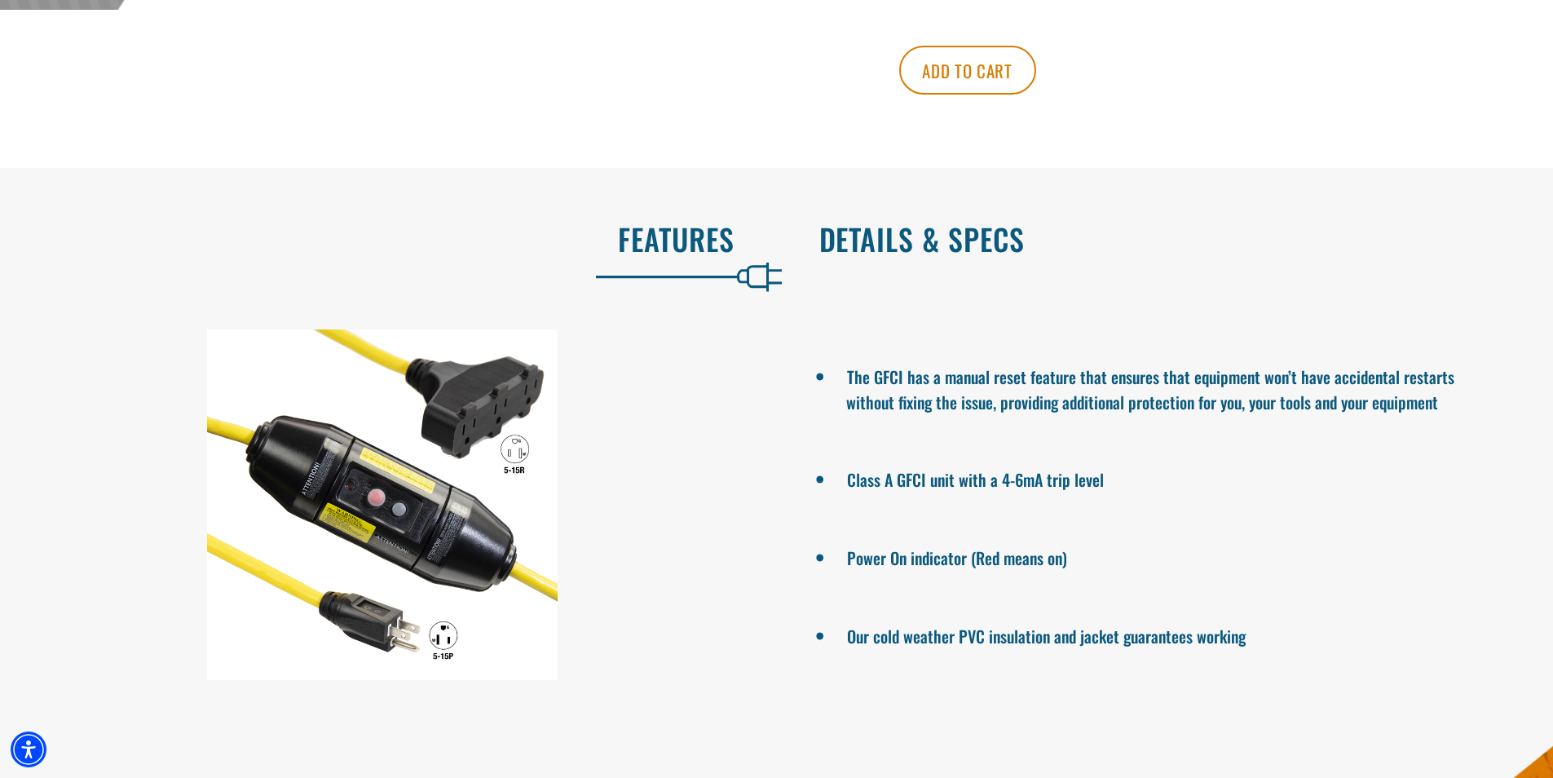
click at [898, 240] on h2 "Details & Specs" at bounding box center [1169, 239] width 700 height 34
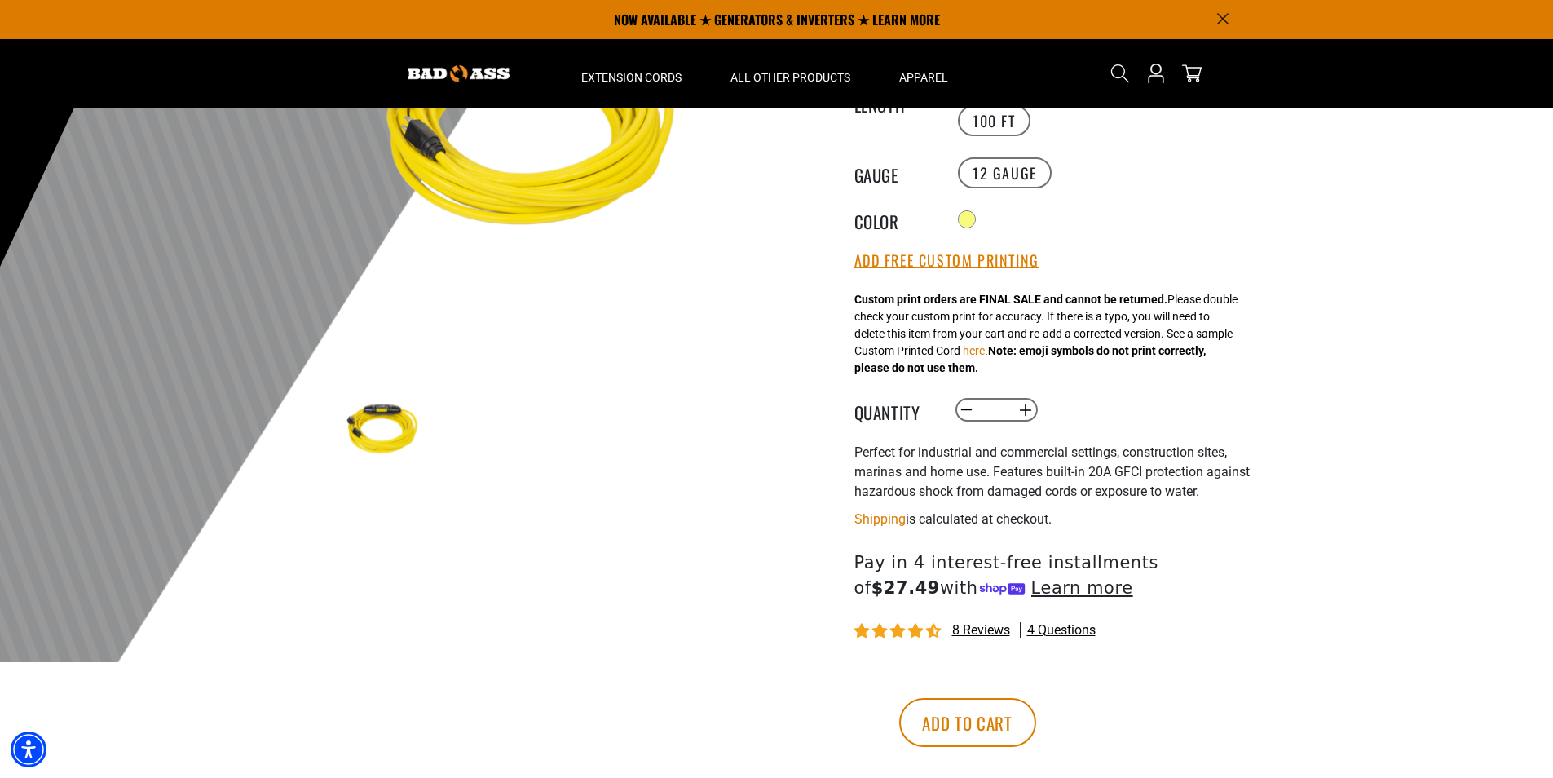
scroll to position [0, 0]
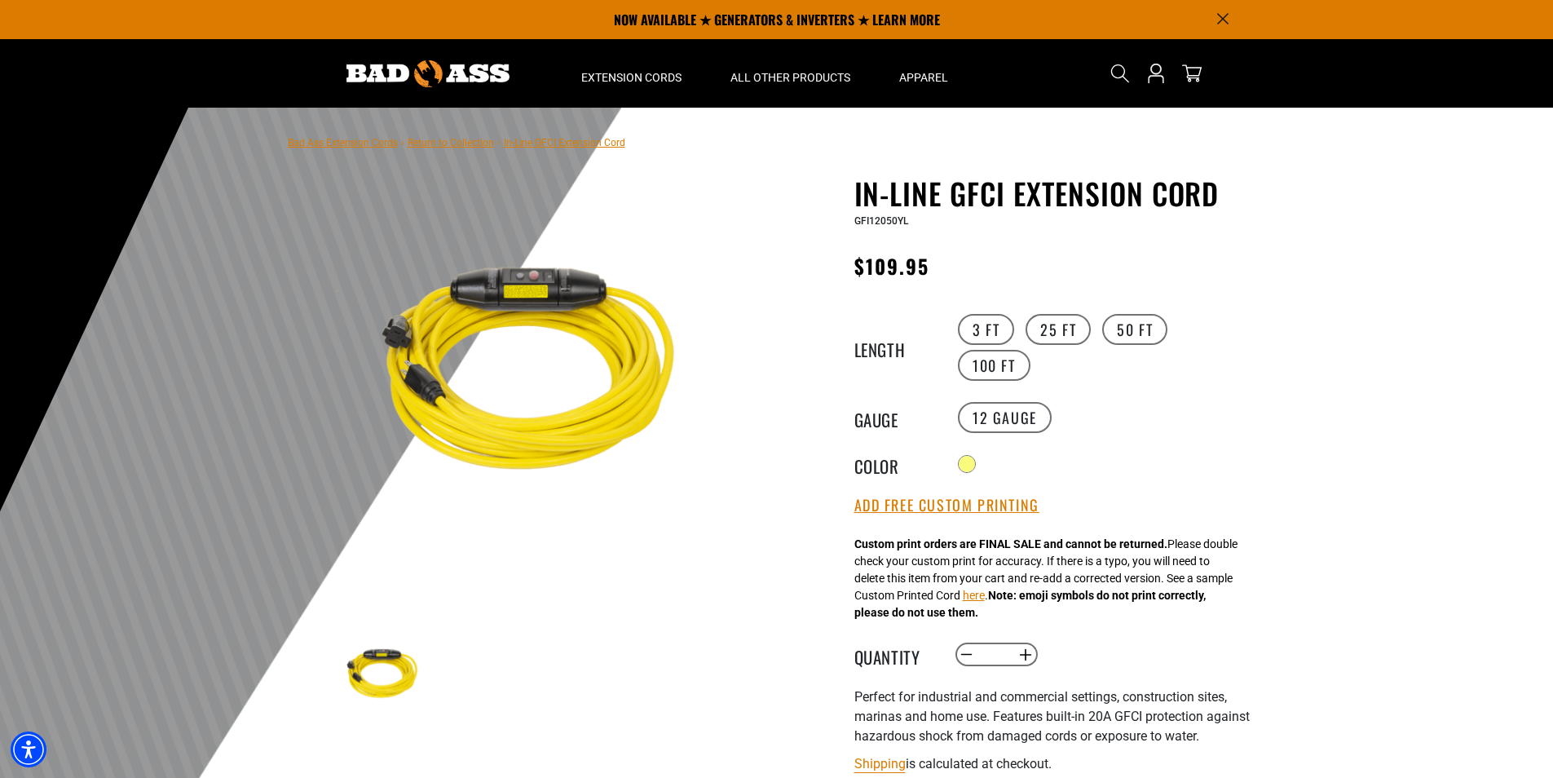
click at [486, 347] on img at bounding box center [532, 375] width 393 height 393
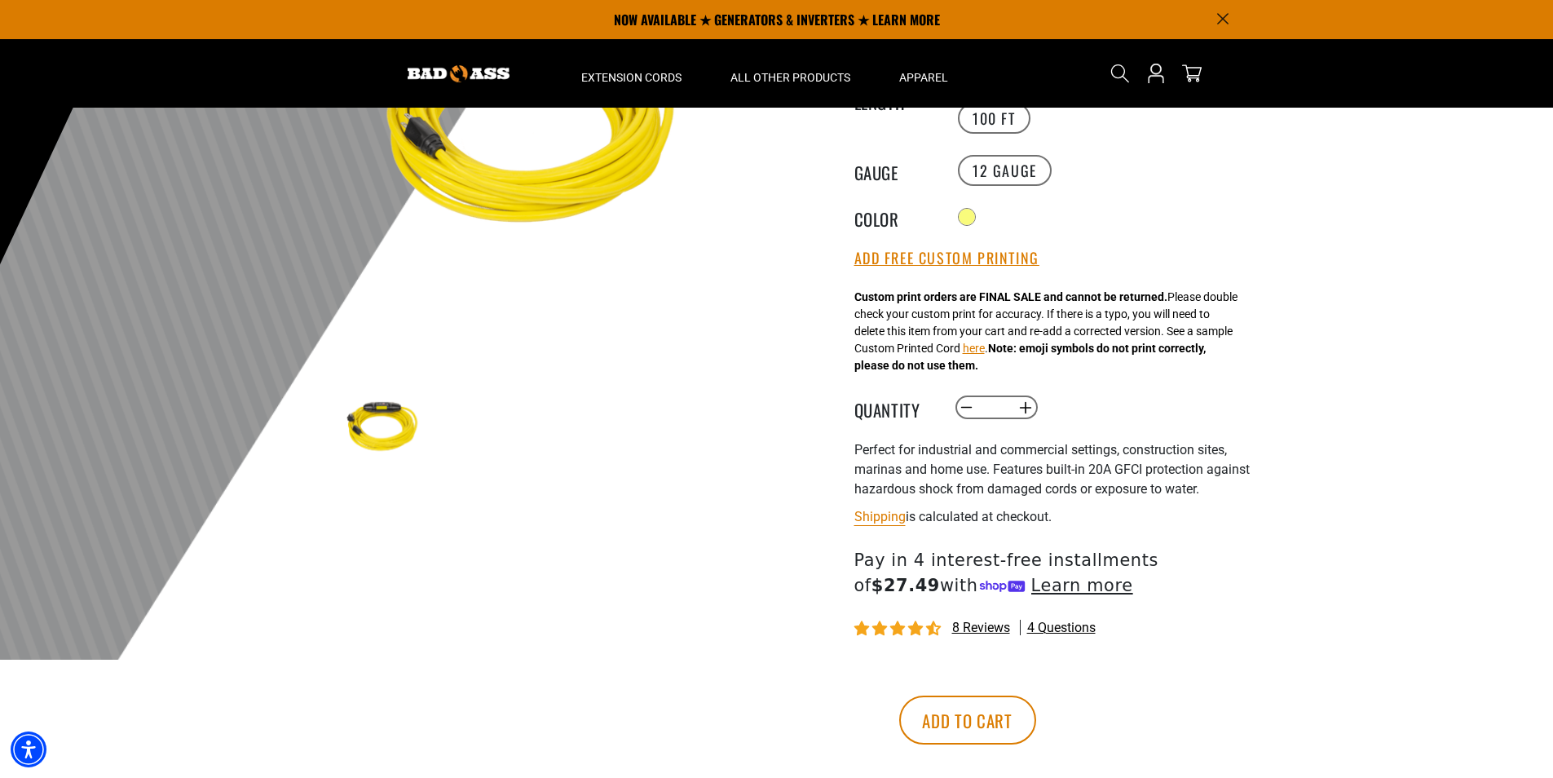
scroll to position [82, 0]
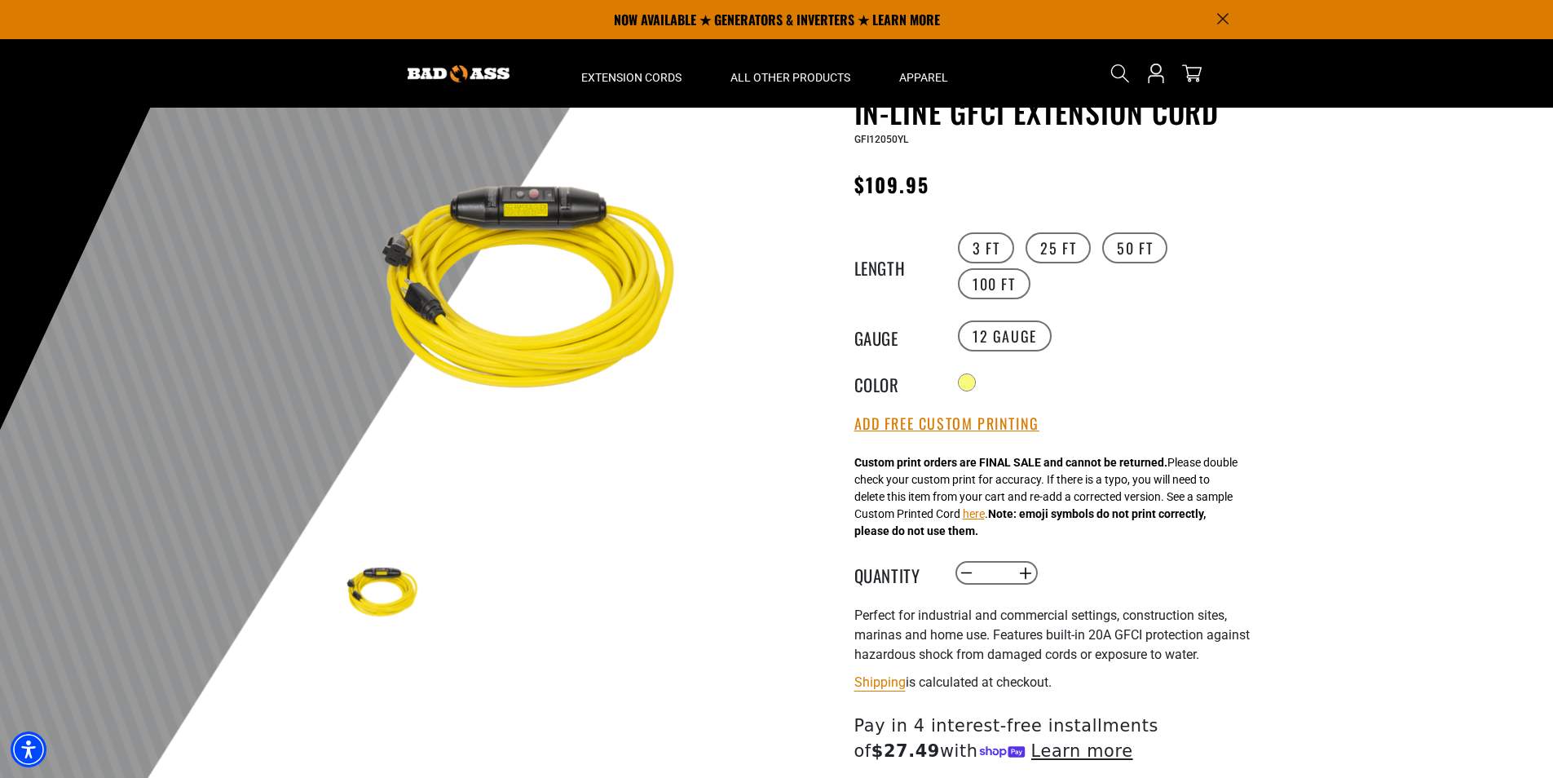
click at [382, 583] on img at bounding box center [383, 593] width 95 height 95
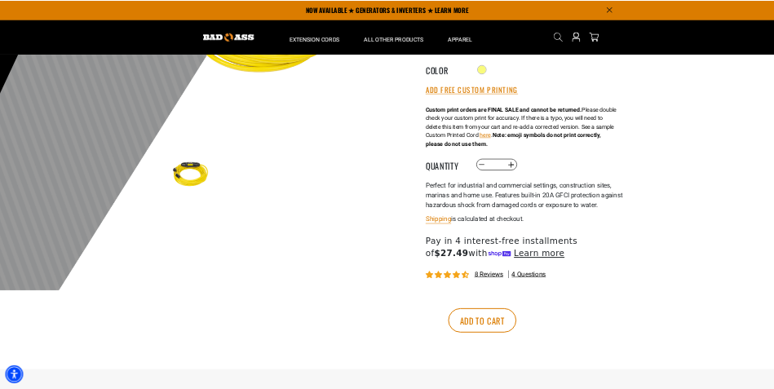
scroll to position [0, 0]
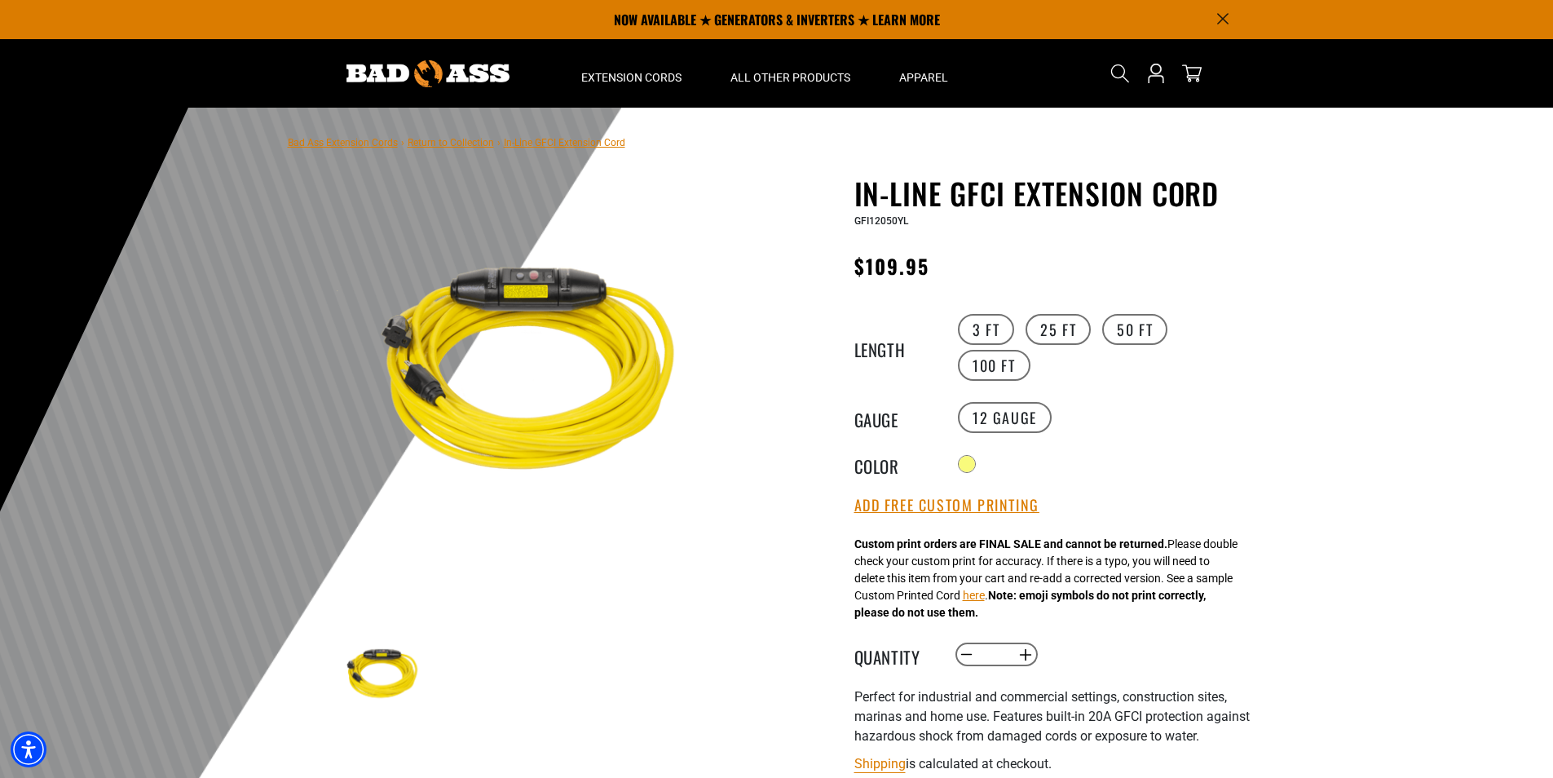
click at [651, 362] on img at bounding box center [532, 375] width 393 height 393
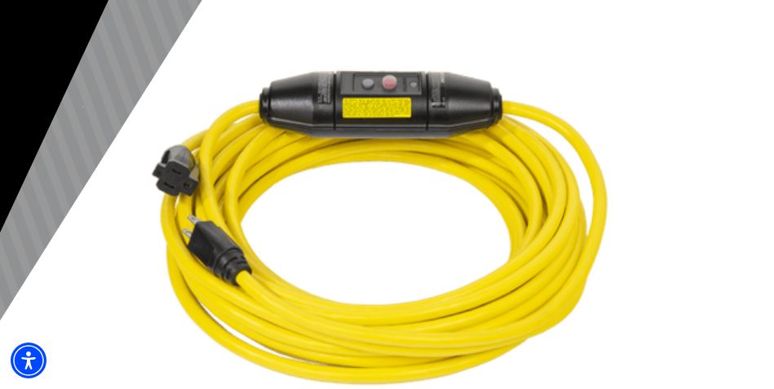
scroll to position [285, 0]
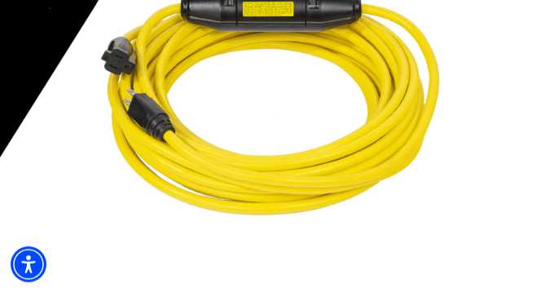
drag, startPoint x: 199, startPoint y: 157, endPoint x: 345, endPoint y: 2, distance: 213.4
click at [345, 2] on img at bounding box center [276, 107] width 456 height 456
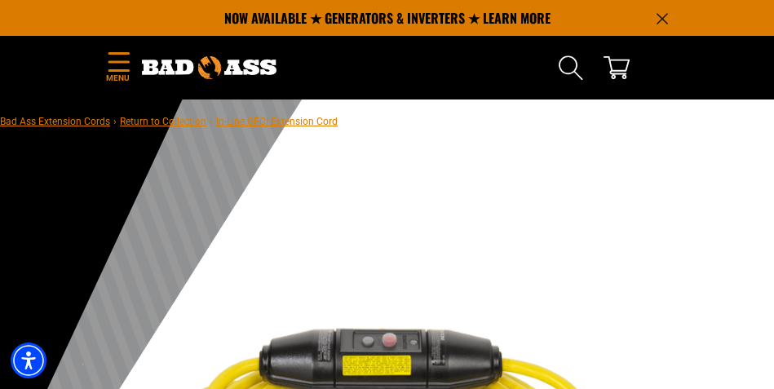
scroll to position [0, 0]
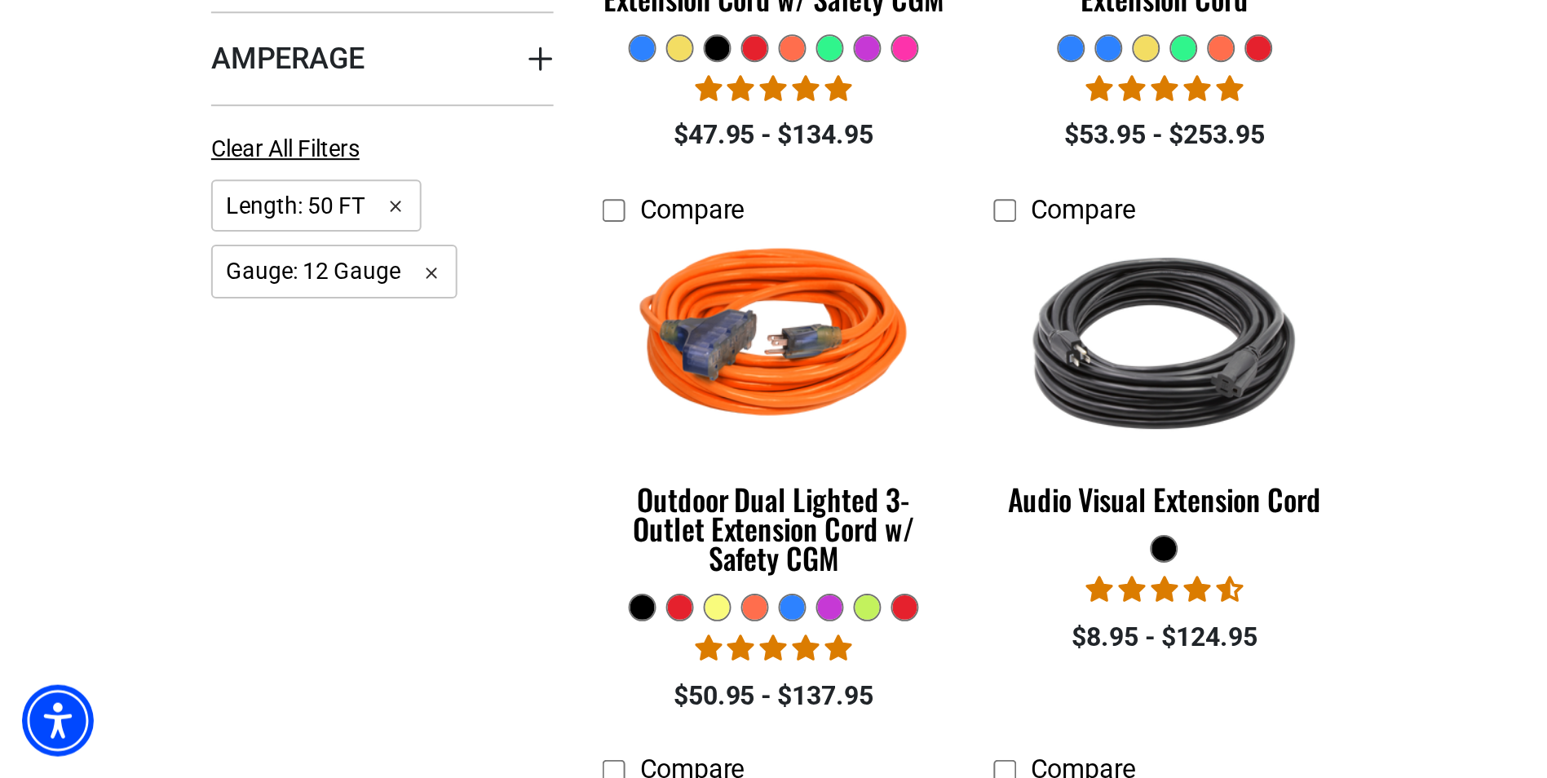
scroll to position [568, 0]
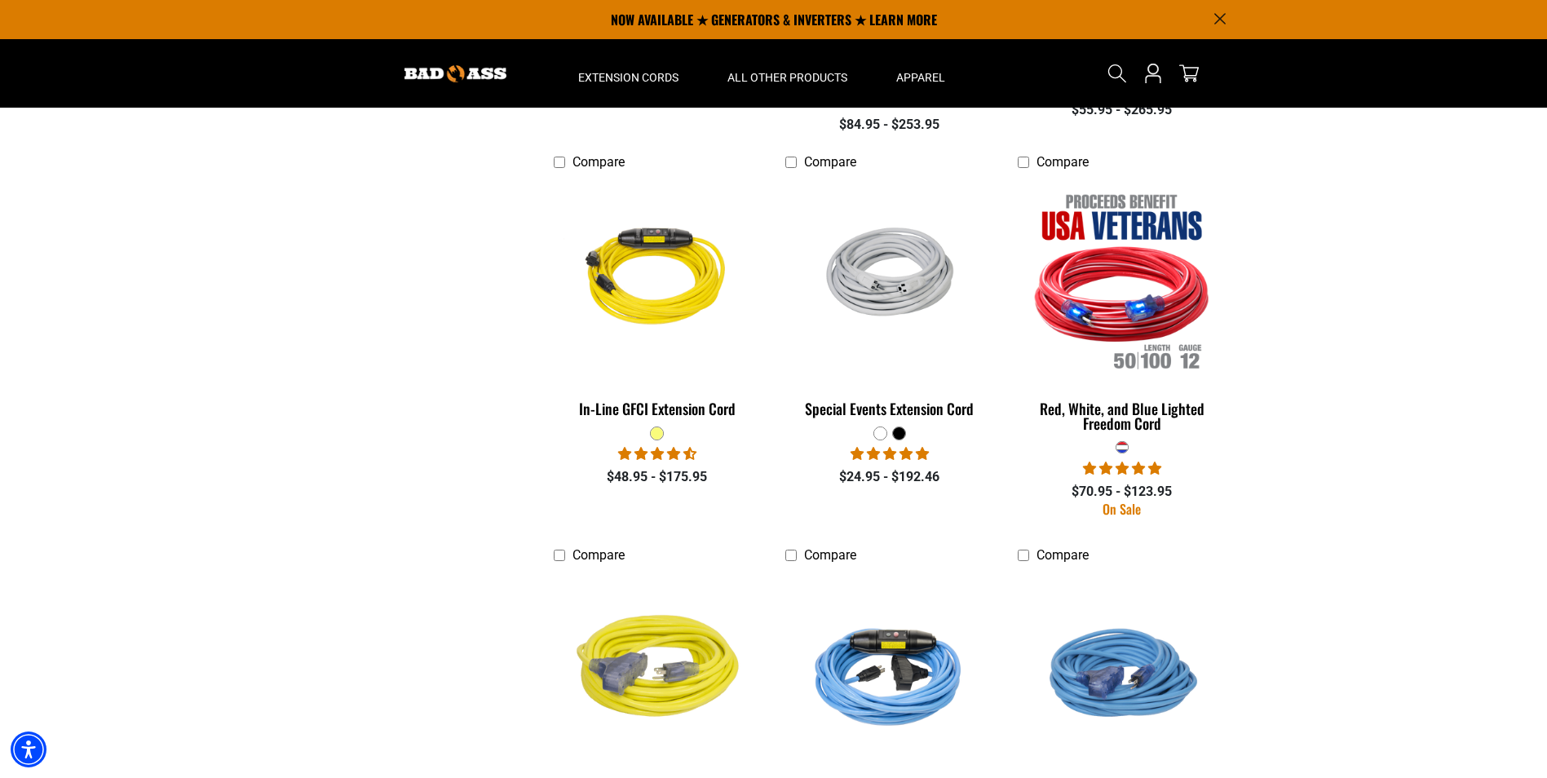
scroll to position [813, 0]
